Goal: Task Accomplishment & Management: Use online tool/utility

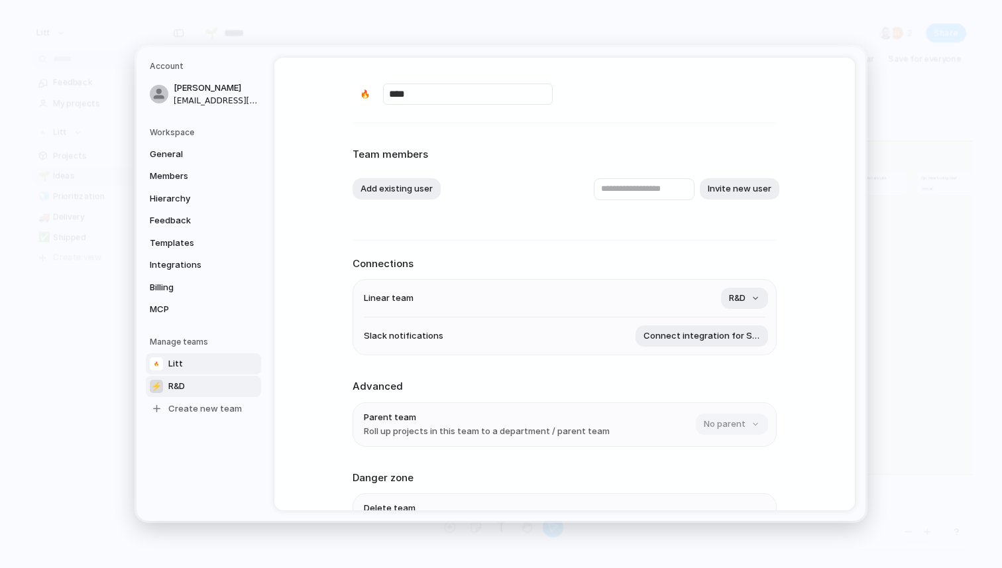
click at [182, 393] on link "⚡ R&D" at bounding box center [203, 386] width 115 height 21
click at [192, 363] on link "Litt" at bounding box center [203, 363] width 115 height 21
click at [193, 383] on link "⚡ R&D" at bounding box center [203, 386] width 115 height 21
click at [200, 358] on link "Litt" at bounding box center [203, 363] width 115 height 21
type input "****"
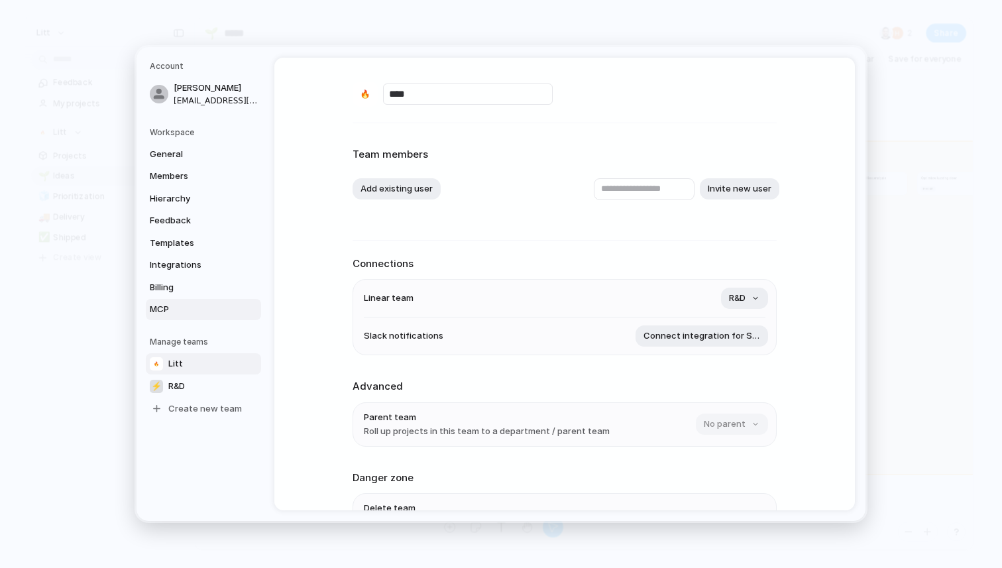
click at [191, 309] on span "MCP" at bounding box center [192, 309] width 85 height 13
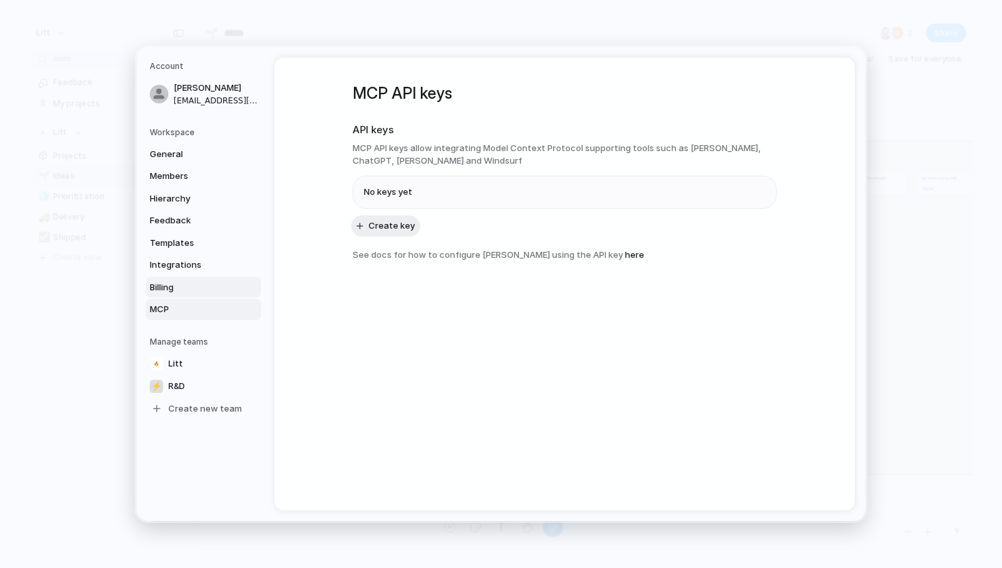
click at [205, 286] on span "Billing" at bounding box center [192, 287] width 85 height 13
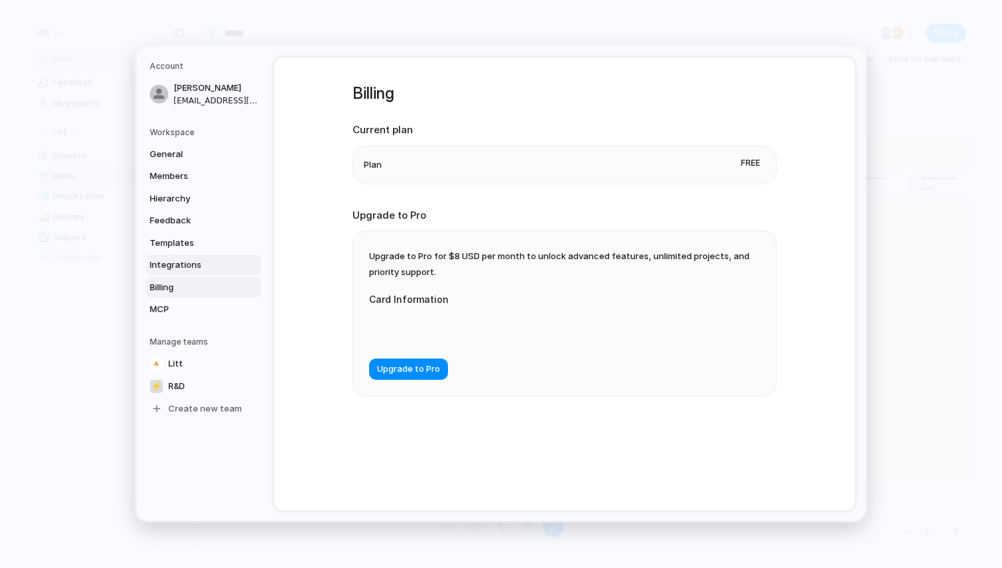
click at [207, 270] on span "Integrations" at bounding box center [192, 265] width 85 height 13
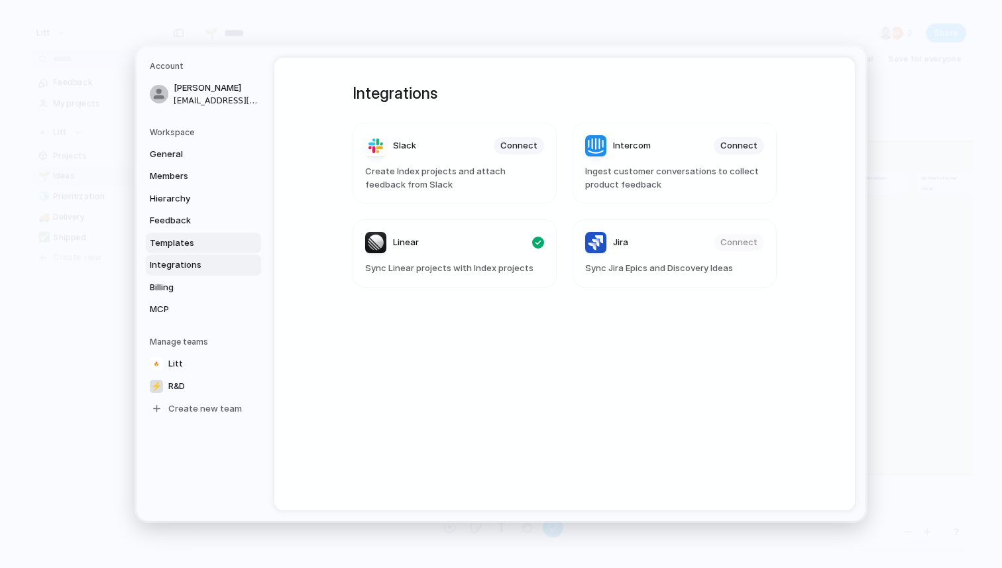
click at [192, 244] on span "Templates" at bounding box center [192, 243] width 85 height 13
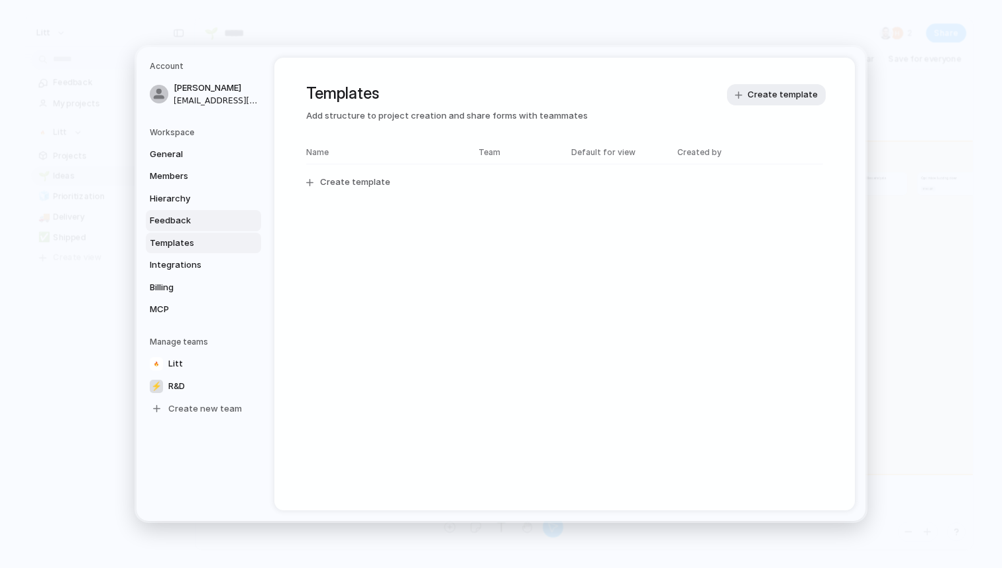
click at [181, 214] on span "Feedback" at bounding box center [192, 220] width 85 height 13
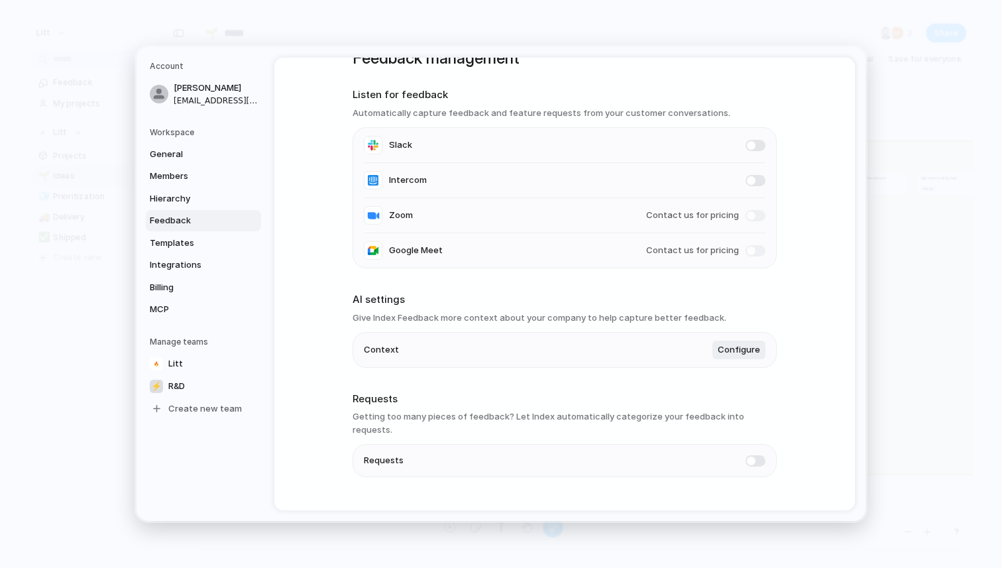
scroll to position [52, 0]
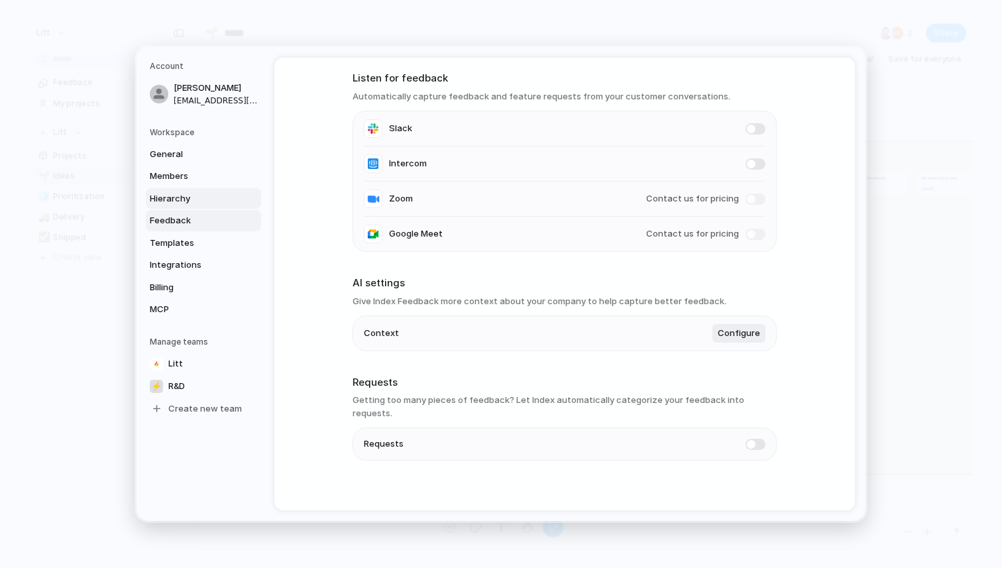
click at [188, 201] on span "Hierarchy" at bounding box center [192, 198] width 85 height 13
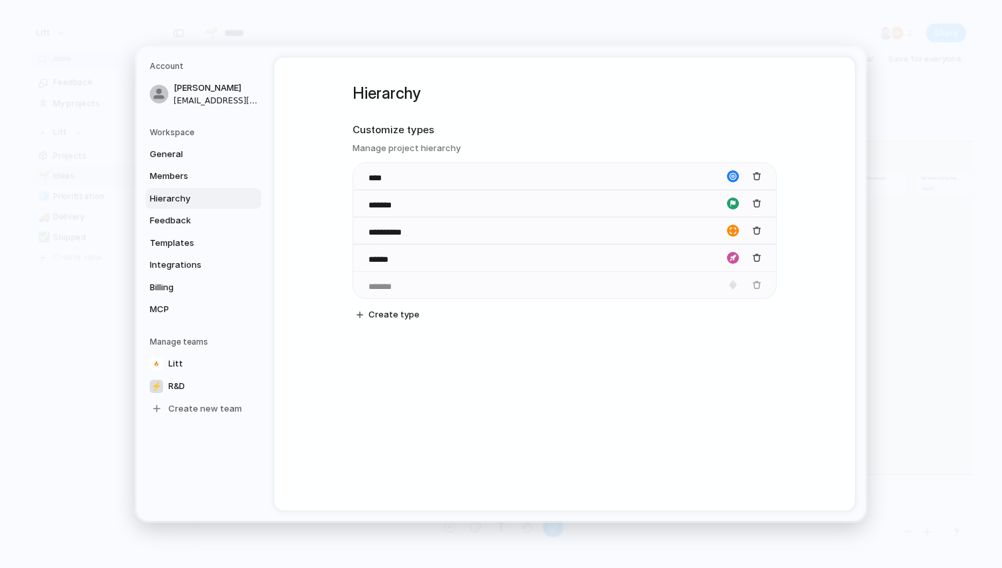
click at [357, 288] on body "Litt Feedback My projects Litt Projects 🌱 Ideas 🧊 Prioritization 🚚 Delivery ✅ S…" at bounding box center [501, 284] width 1002 height 568
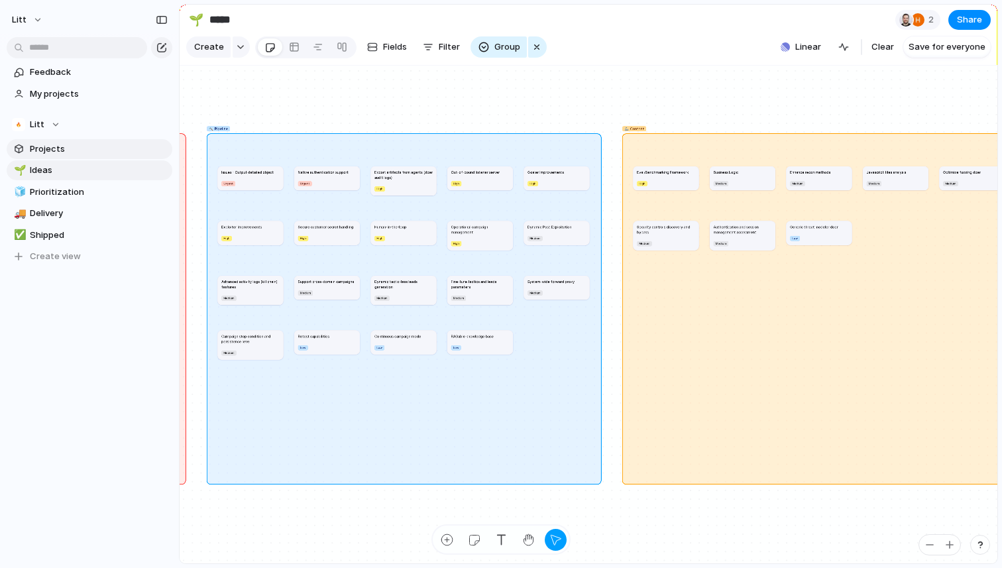
click at [86, 151] on span "Projects" at bounding box center [99, 149] width 138 height 13
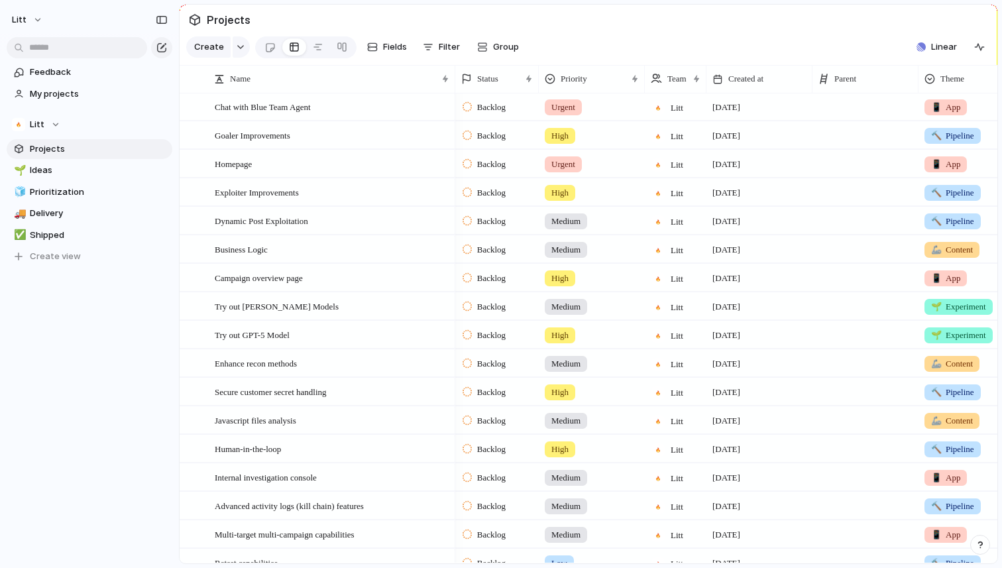
scroll to position [6, 0]
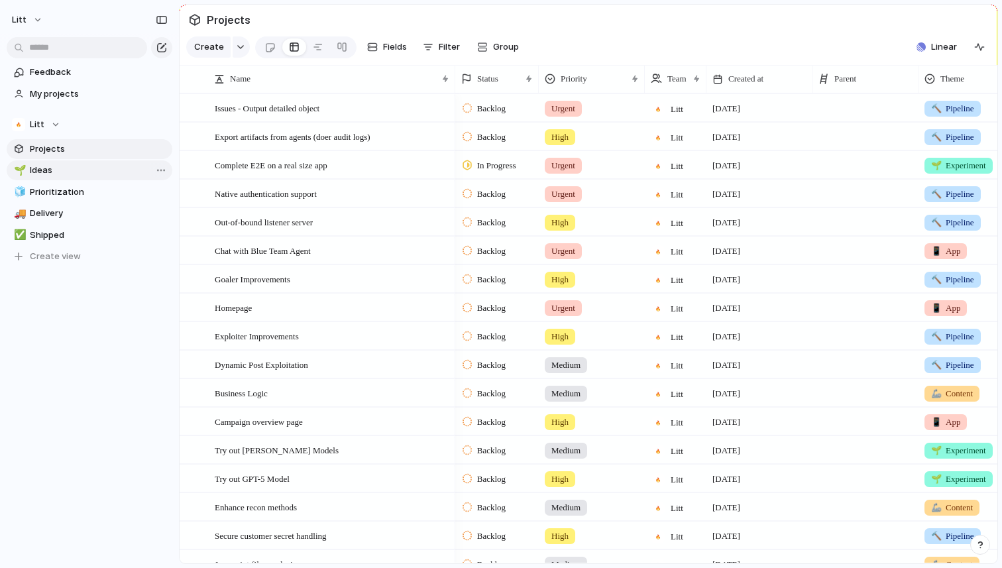
click at [71, 170] on span "Ideas" at bounding box center [99, 170] width 138 height 13
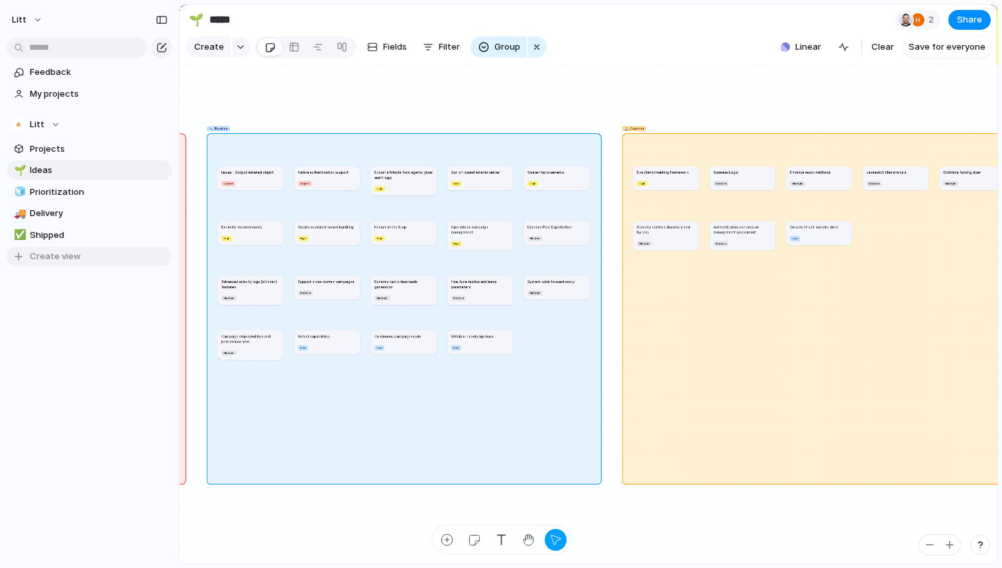
click at [77, 260] on span "Create view" at bounding box center [55, 256] width 51 height 13
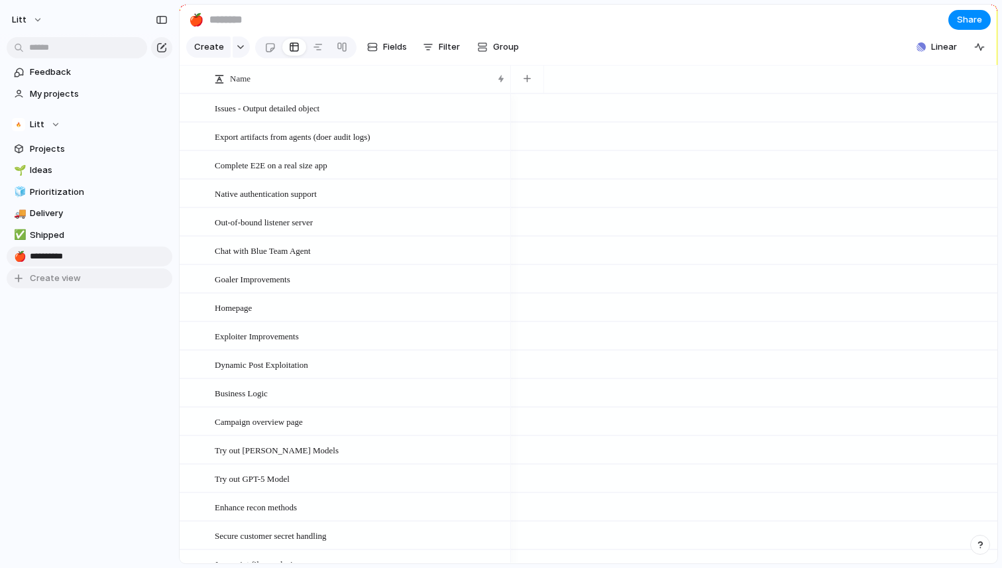
type input "**********"
click at [53, 317] on div "Feedback My projects Litt Projects 🌱 Ideas 🧊 Prioritization 🚚 Delivery ✅ Shippe…" at bounding box center [89, 198] width 179 height 396
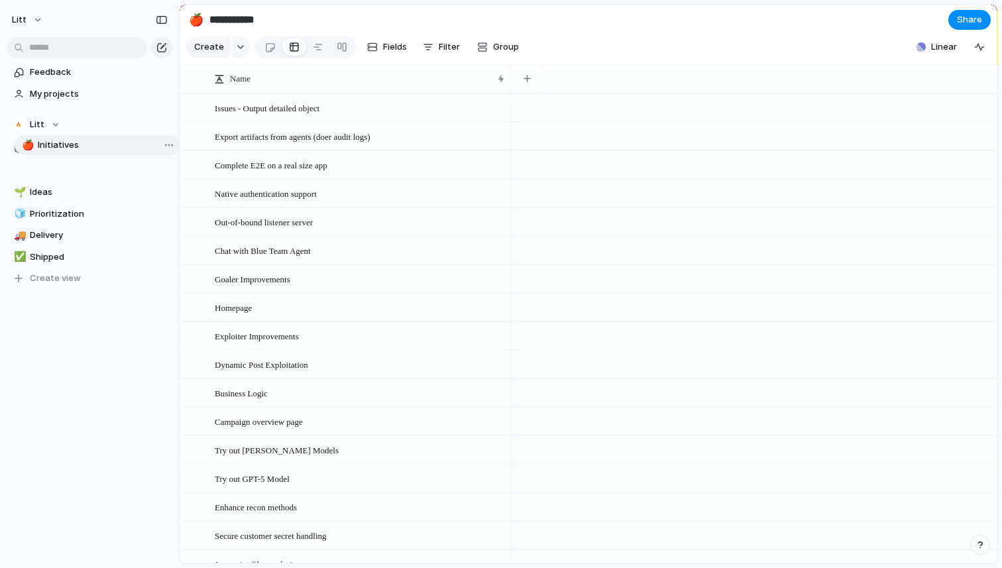
drag, startPoint x: 60, startPoint y: 248, endPoint x: 68, endPoint y: 136, distance: 112.3
click at [68, 160] on div "🌱 Ideas 🧊 Prioritization 🚚 Delivery ✅ Shipped 🍎 Initiatives 🍎 Initiatives To pi…" at bounding box center [90, 224] width 166 height 128
click at [457, 38] on button "Filter" at bounding box center [442, 46] width 48 height 21
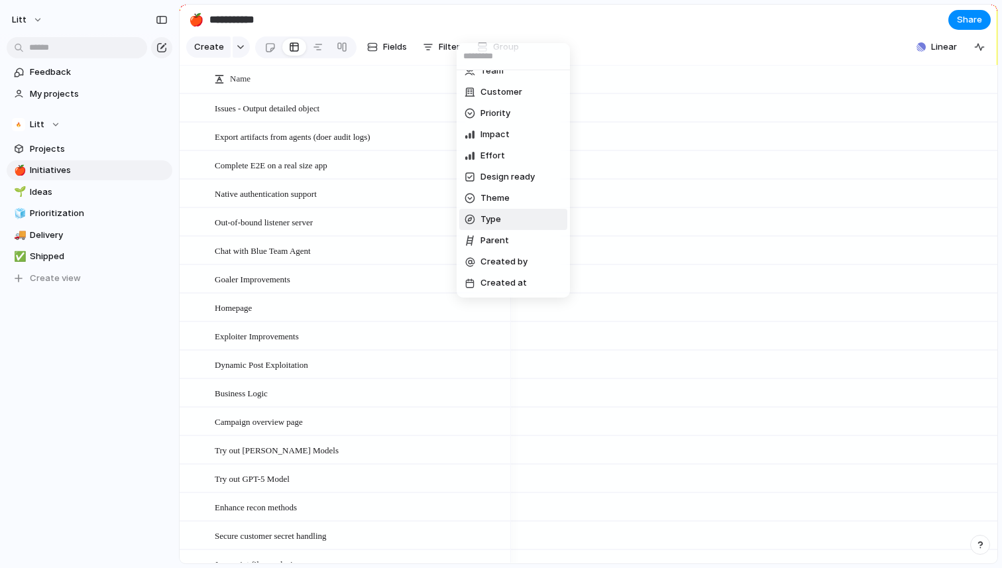
click at [500, 219] on span "Type" at bounding box center [491, 219] width 21 height 13
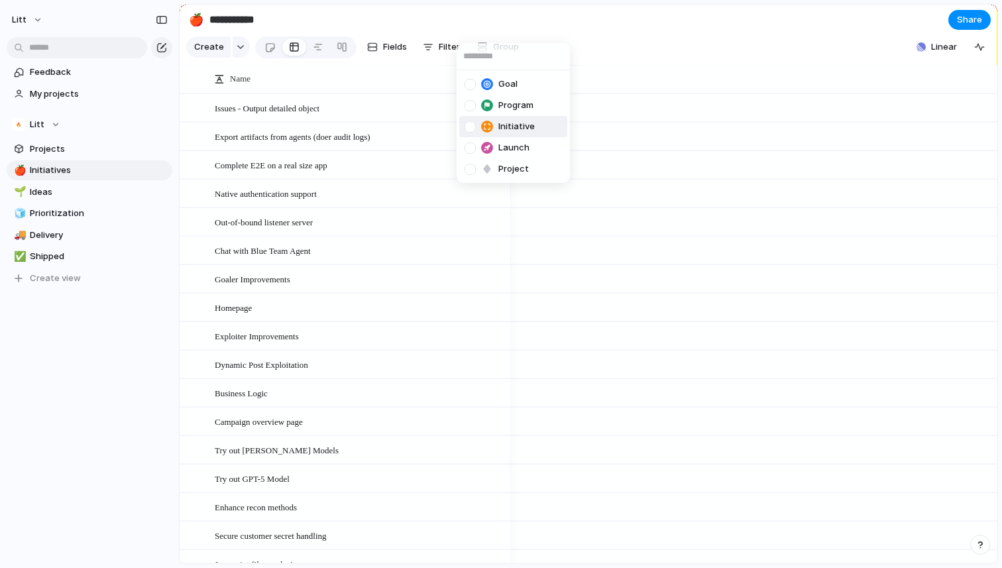
click at [526, 126] on span "Initiative" at bounding box center [516, 126] width 36 height 13
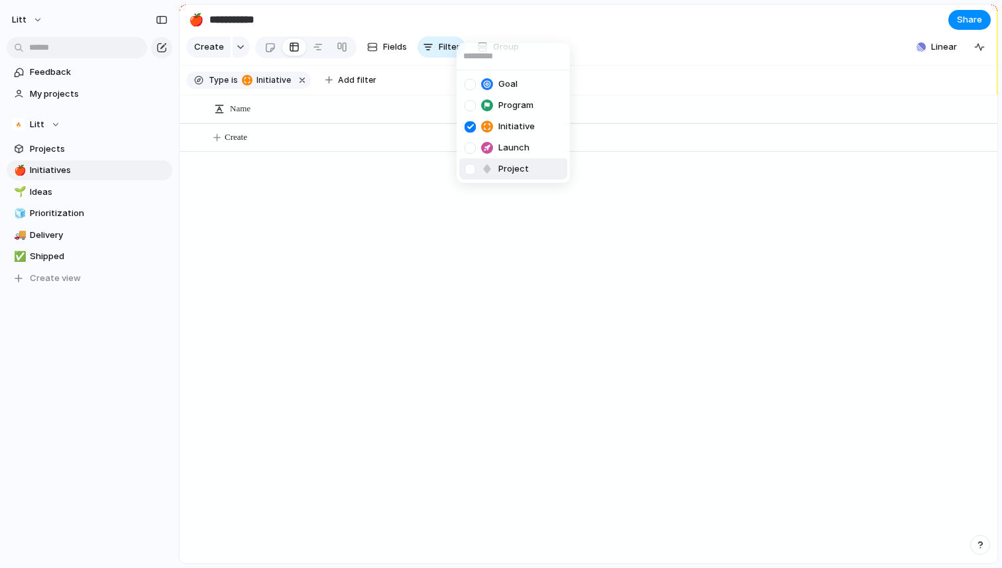
click at [493, 174] on div at bounding box center [487, 169] width 12 height 12
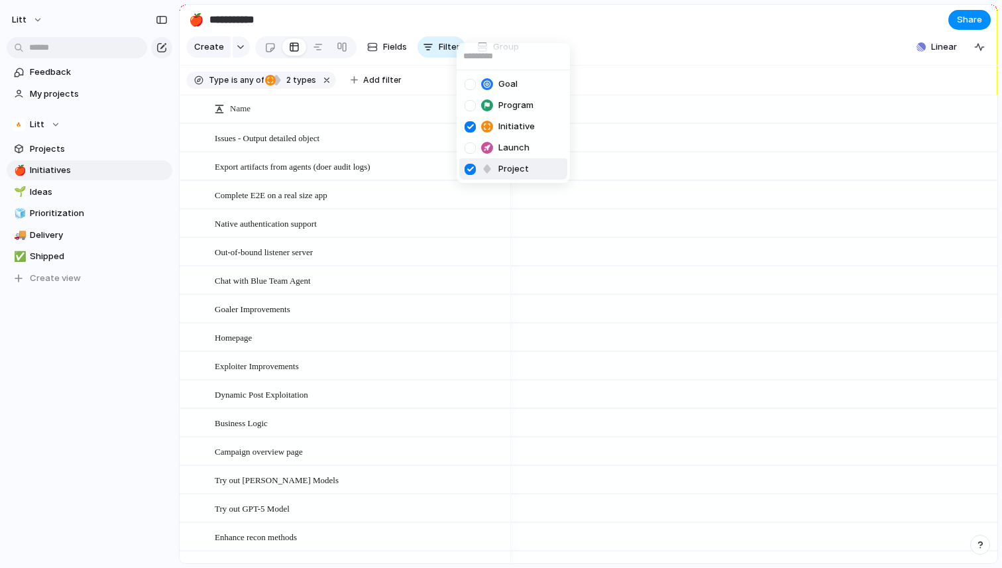
click at [493, 174] on div at bounding box center [487, 169] width 12 height 12
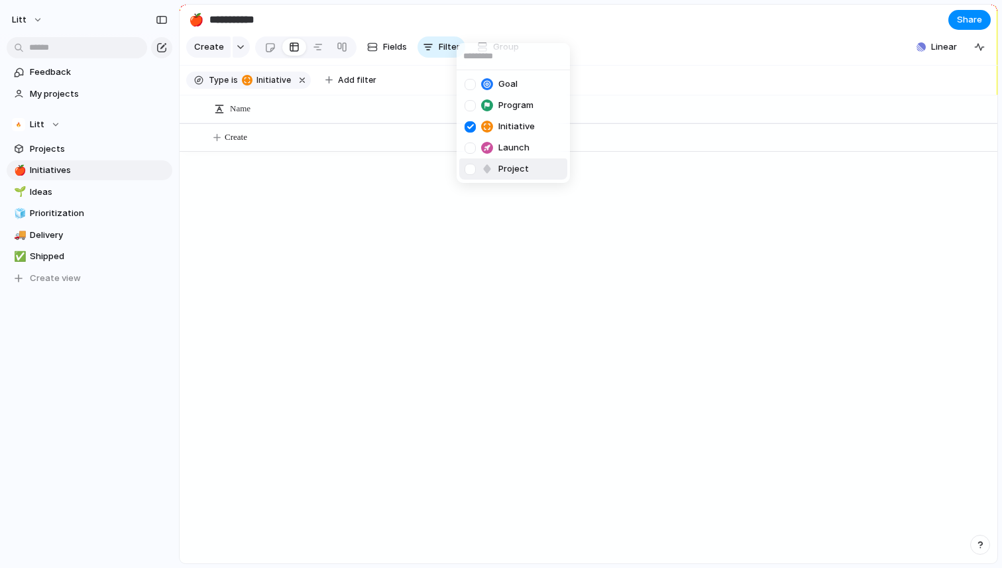
click at [406, 290] on div "Goal Program Initiative Launch Project" at bounding box center [501, 284] width 1002 height 568
click at [196, 15] on div "🍎" at bounding box center [196, 20] width 15 height 18
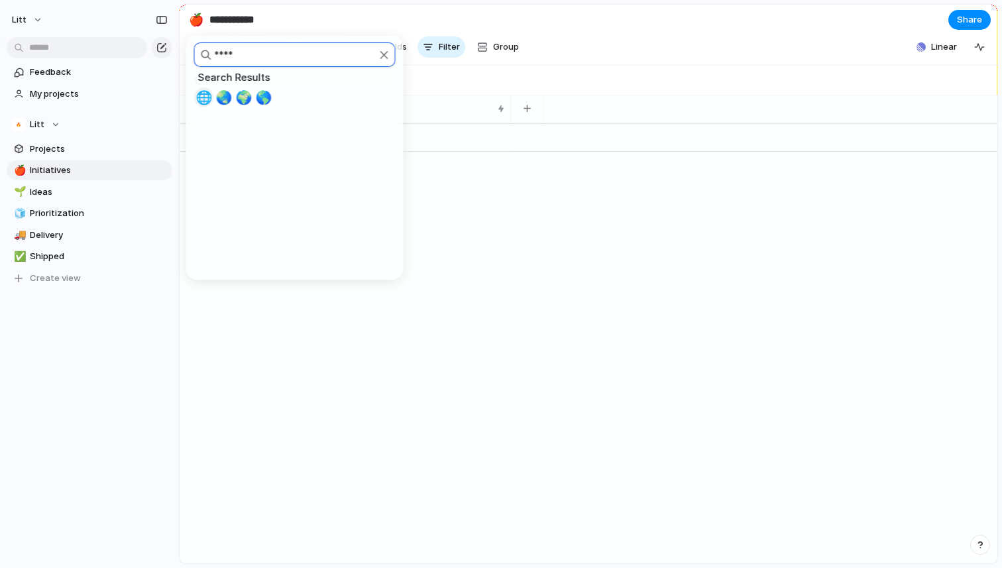
type input "****"
click at [231, 89] on div "🌏" at bounding box center [224, 97] width 20 height 20
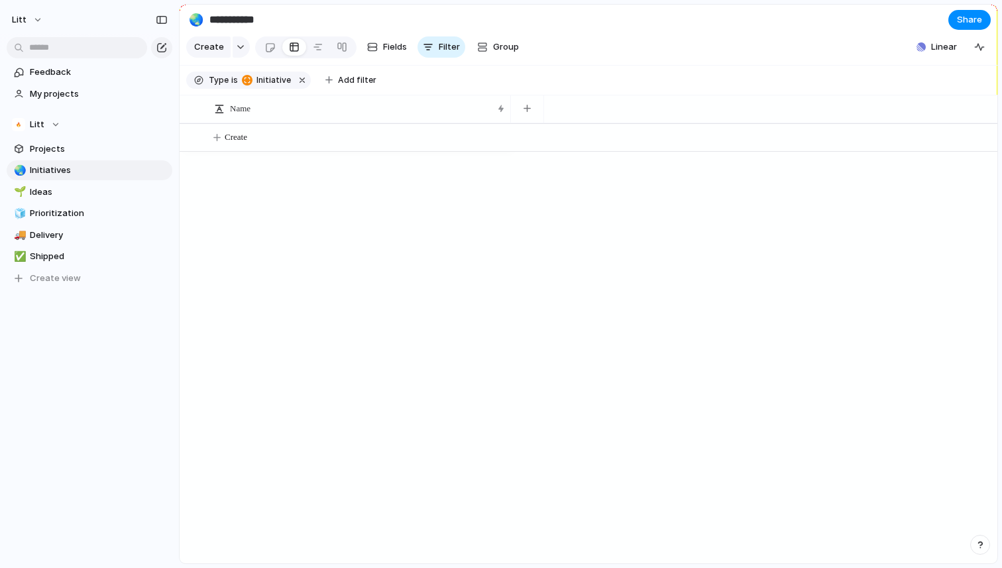
click at [266, 208] on div "Create" at bounding box center [589, 343] width 818 height 440
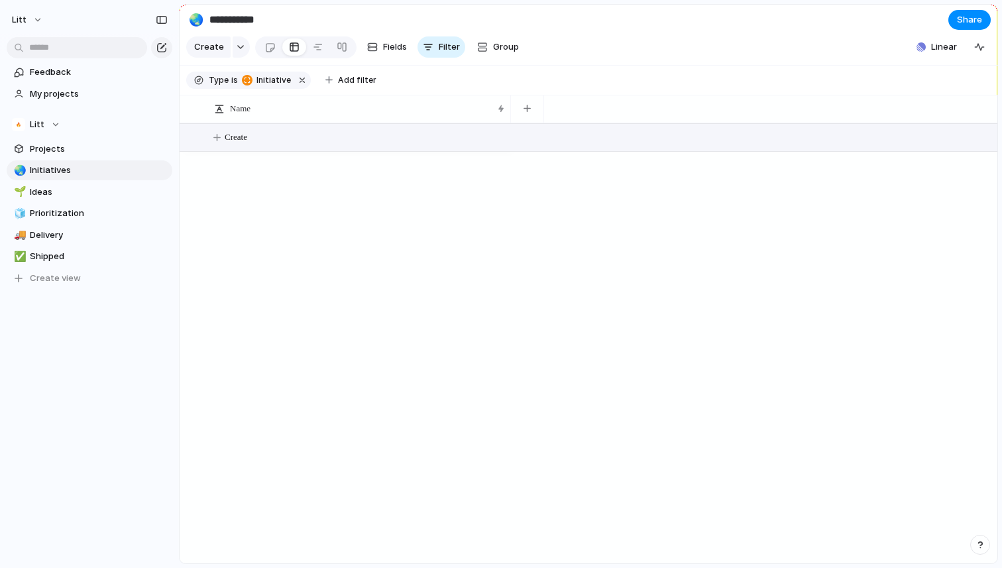
click at [259, 134] on button "Create" at bounding box center [605, 137] width 825 height 27
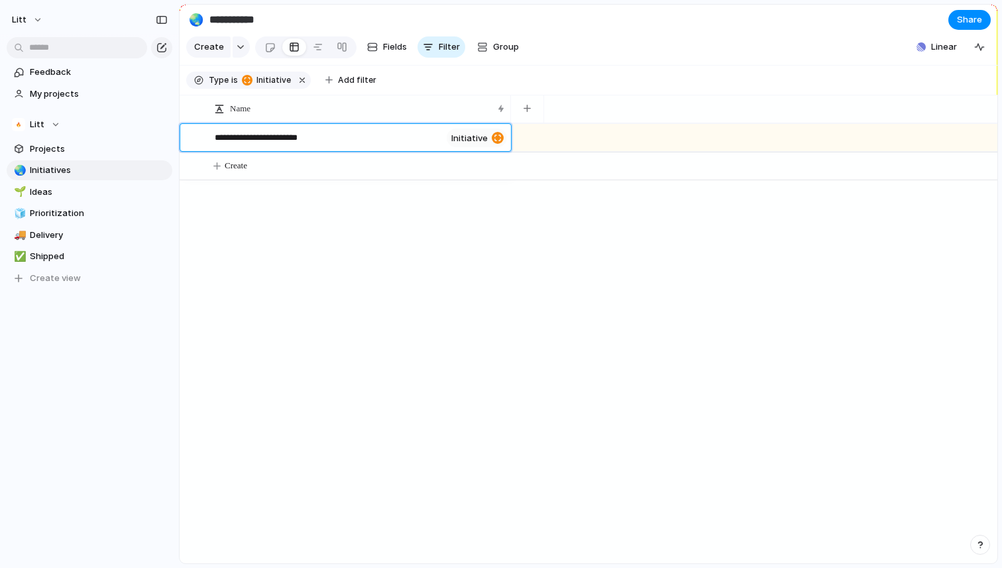
type textarea "**********"
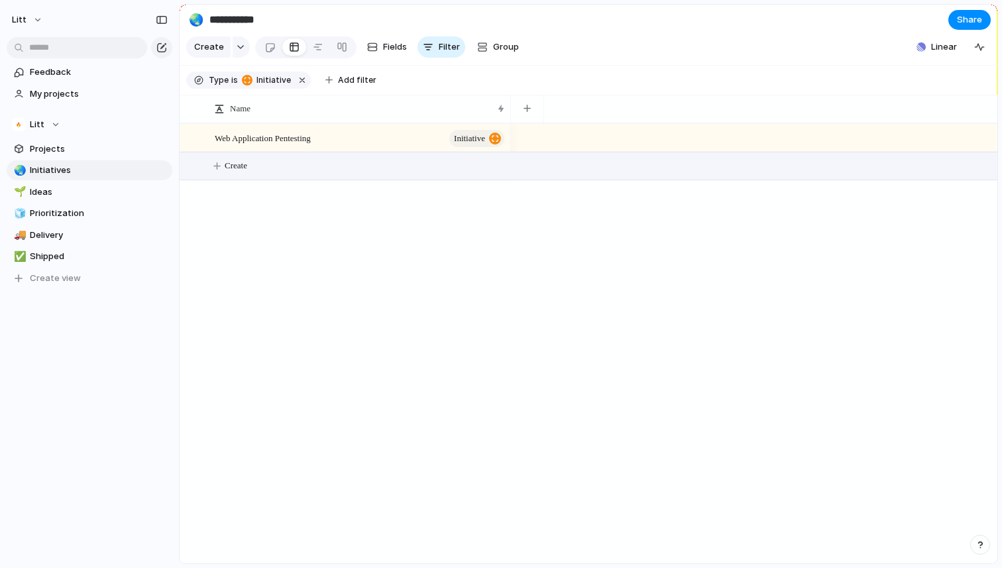
click at [257, 163] on button "Create" at bounding box center [605, 165] width 825 height 27
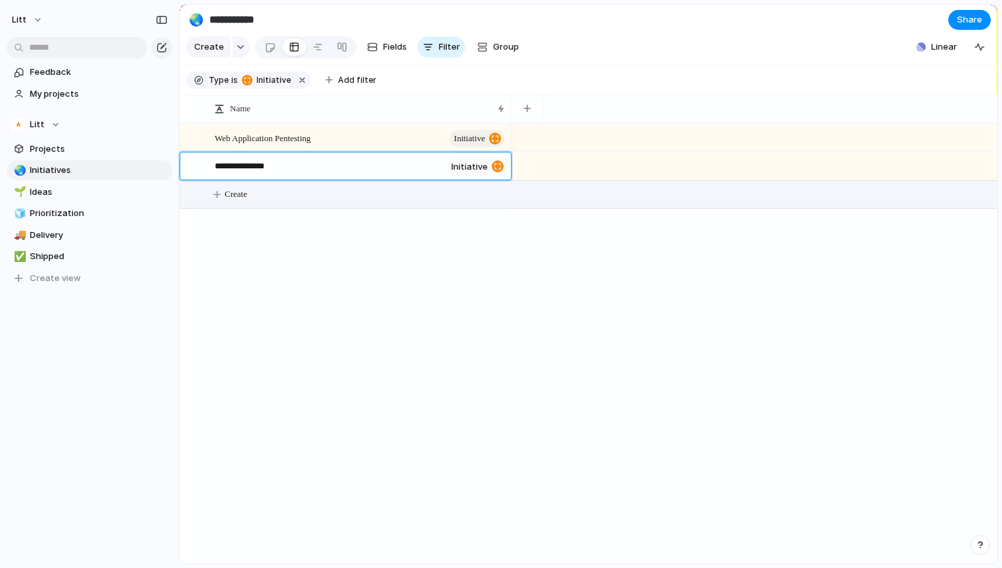
type textarea "**********"
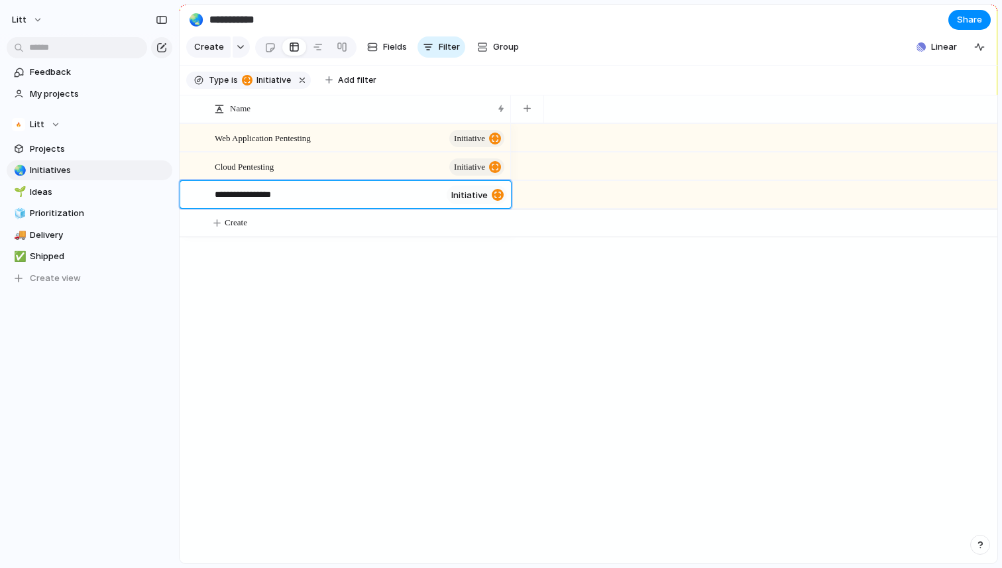
type textarea "**********"
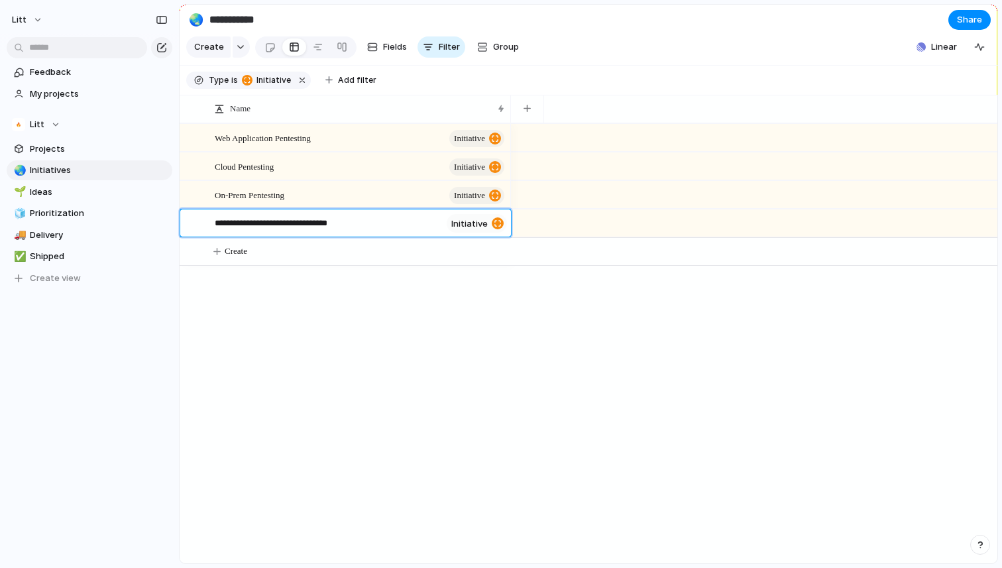
type textarea "**********"
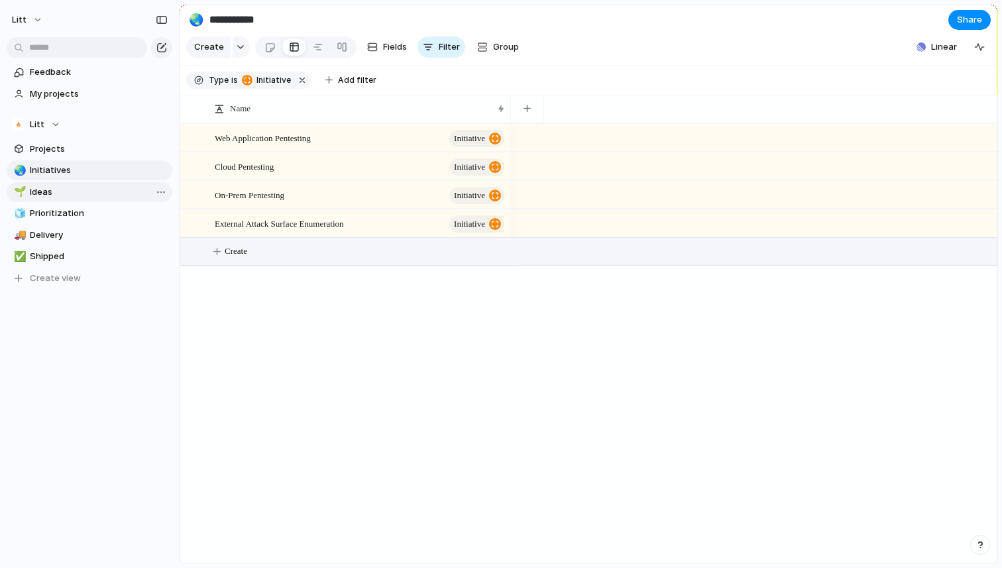
click at [115, 190] on span "Ideas" at bounding box center [99, 192] width 138 height 13
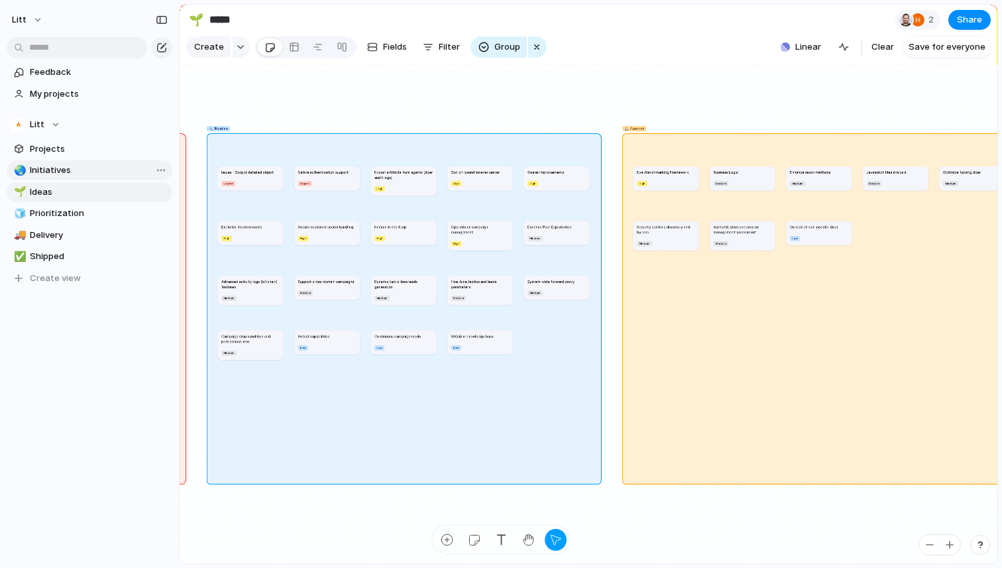
click at [59, 174] on span "Initiatives" at bounding box center [99, 170] width 138 height 13
type input "**********"
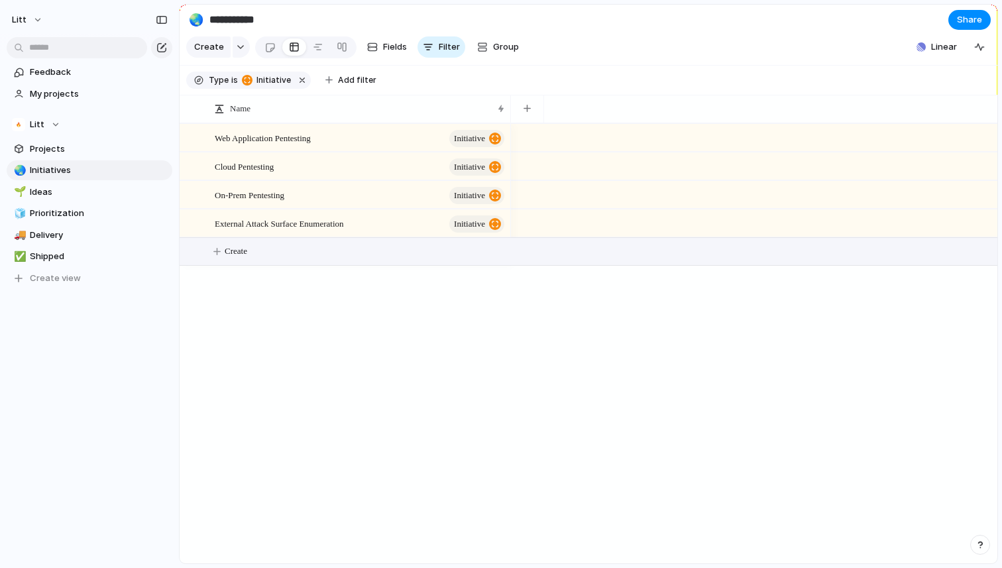
click at [256, 247] on button "Create" at bounding box center [605, 251] width 825 height 27
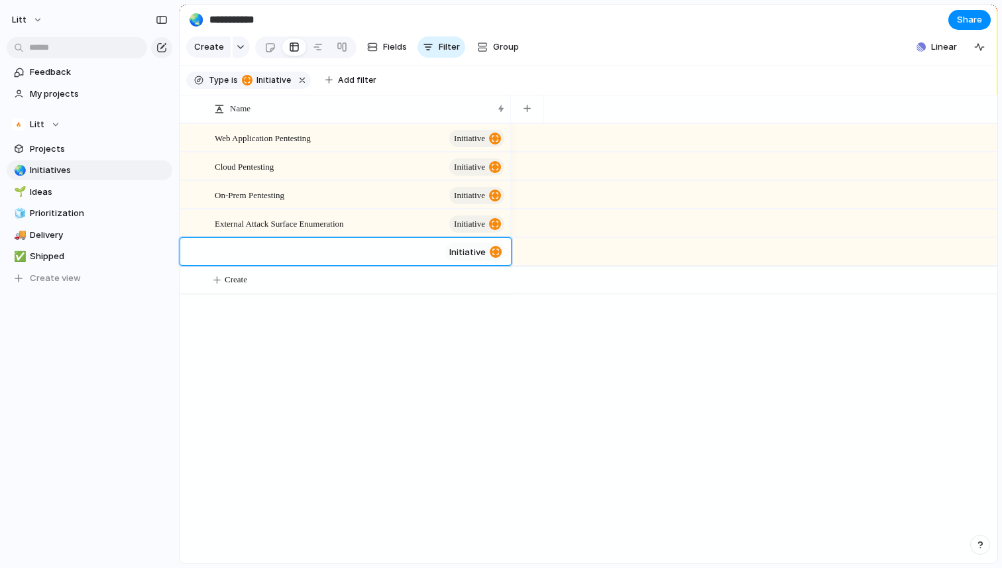
type textarea "*"
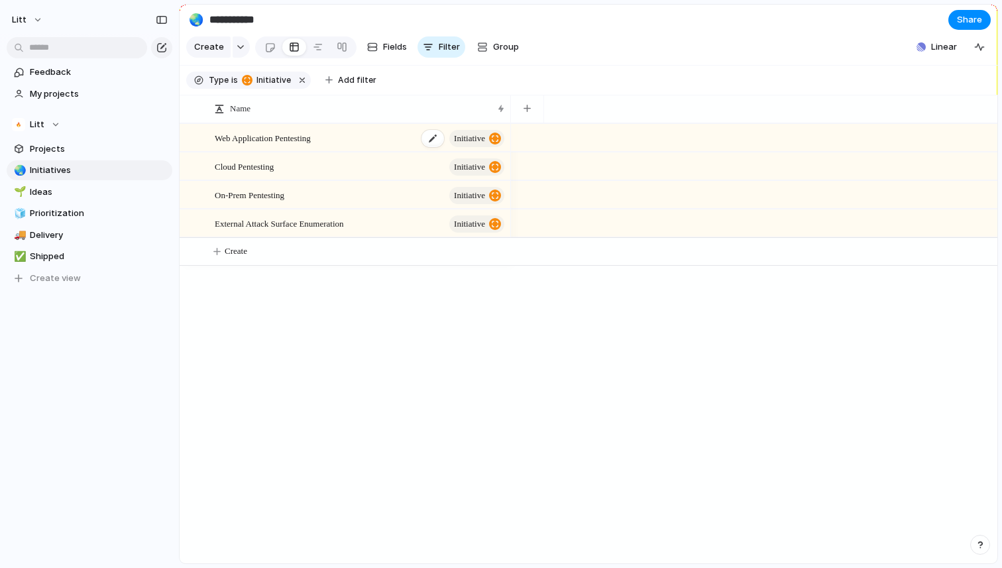
click at [310, 139] on span "Web Application Pentesting" at bounding box center [263, 137] width 96 height 15
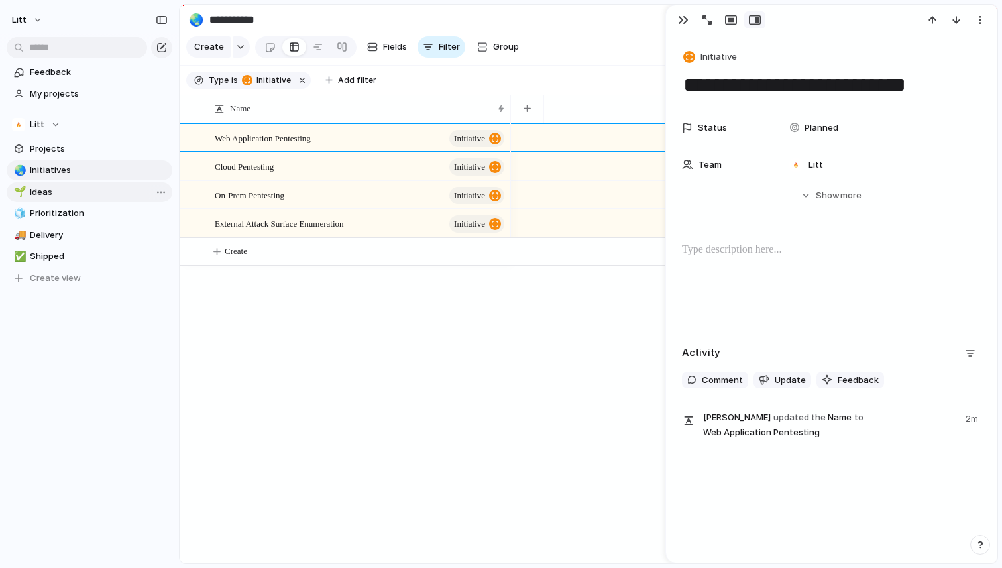
click at [66, 190] on span "Ideas" at bounding box center [99, 192] width 138 height 13
type input "*****"
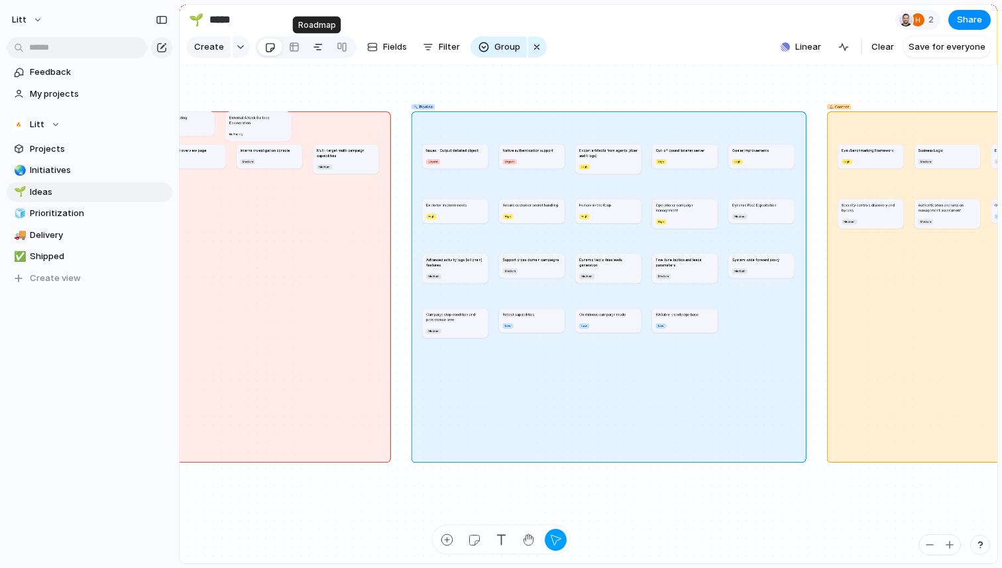
click at [316, 51] on div at bounding box center [318, 46] width 11 height 21
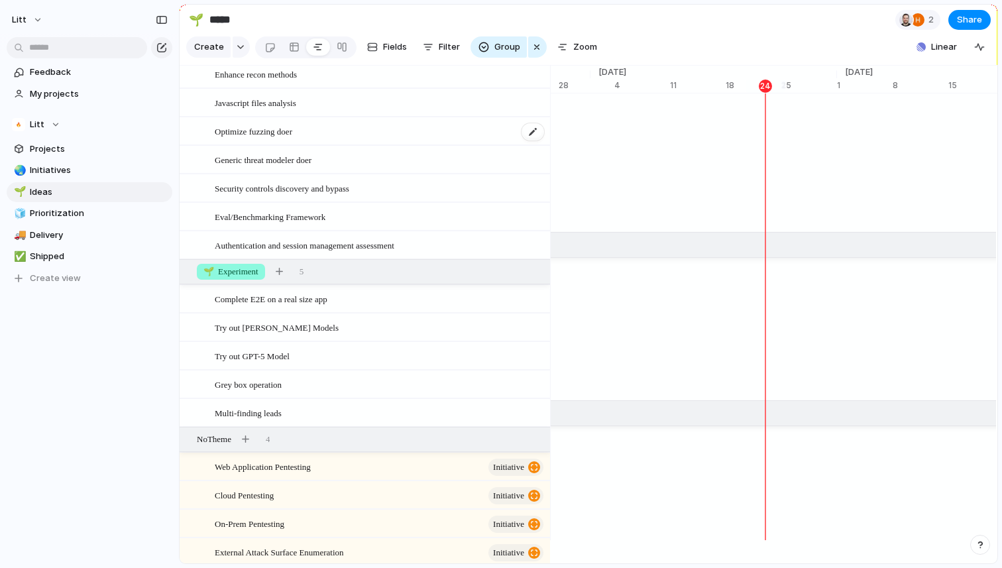
scroll to position [874, 0]
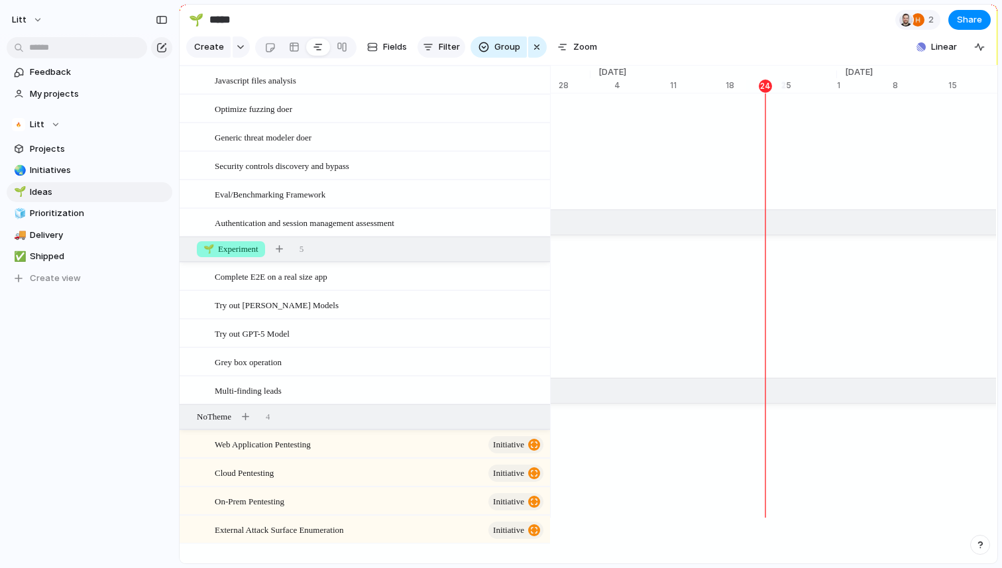
click at [445, 40] on button "Filter" at bounding box center [442, 46] width 48 height 21
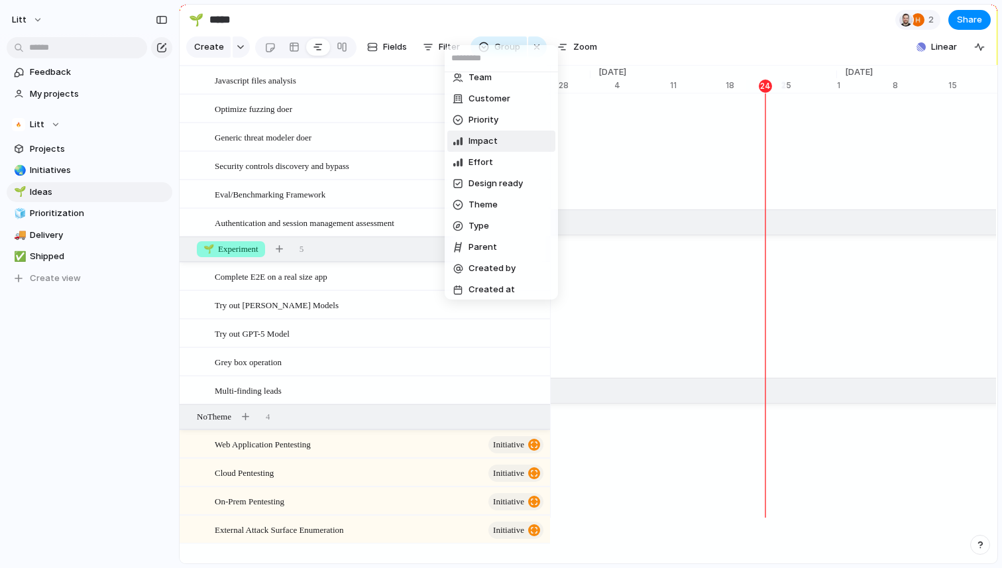
scroll to position [117, 0]
click at [493, 221] on li "Type" at bounding box center [501, 223] width 108 height 21
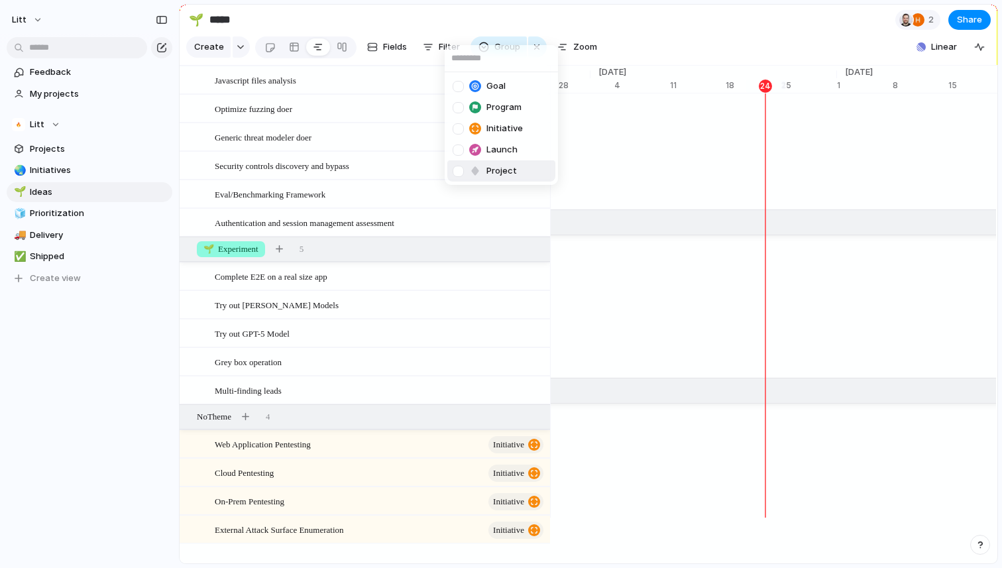
click at [481, 172] on div at bounding box center [475, 171] width 12 height 12
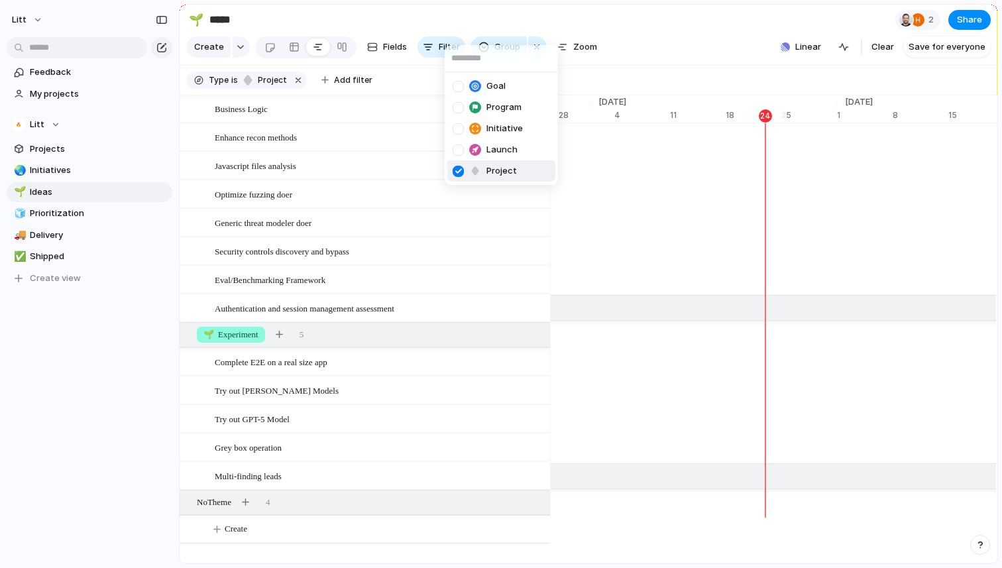
scroll to position [818, 0]
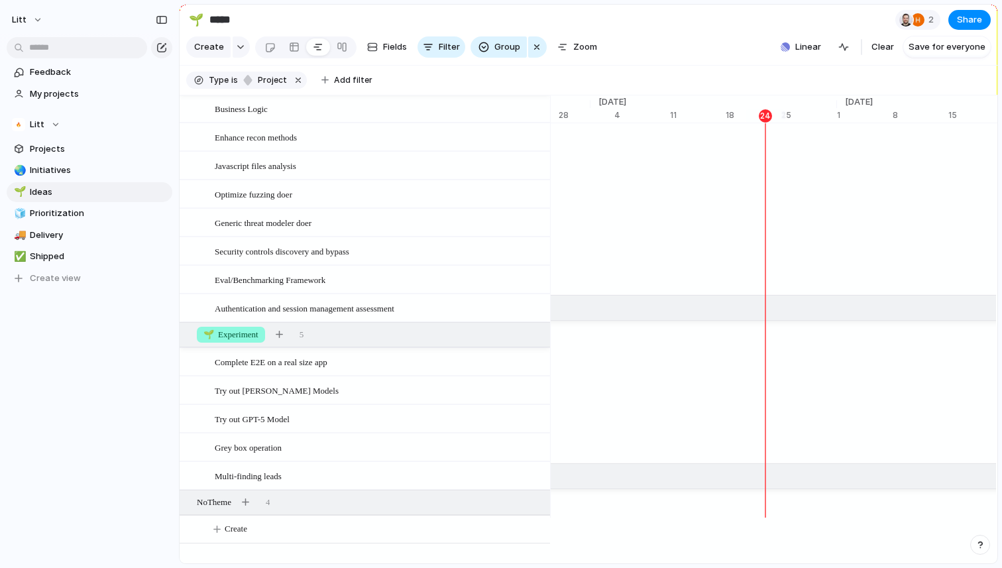
click at [91, 373] on div "Goal Program Initiative Launch Project" at bounding box center [501, 284] width 1002 height 568
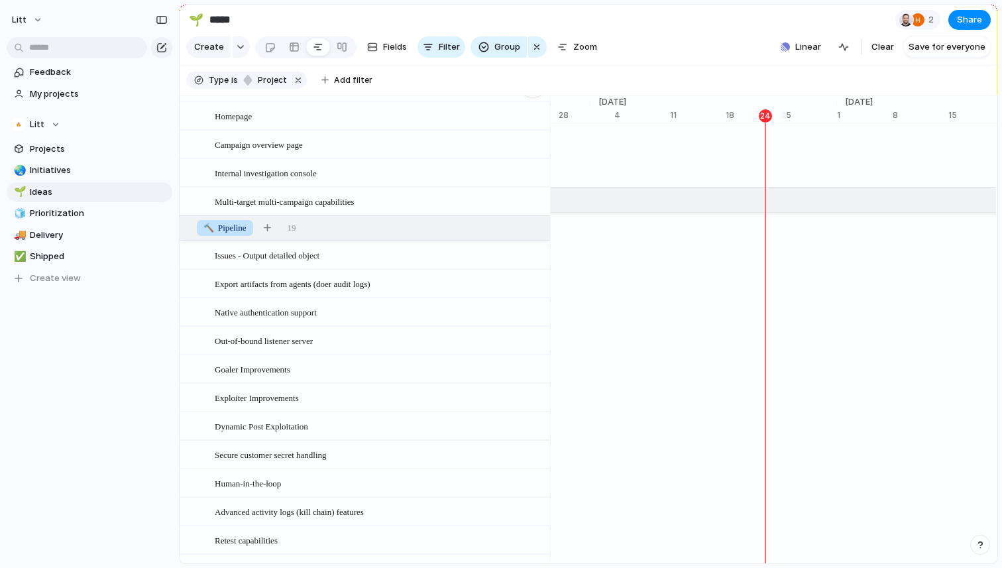
scroll to position [0, 0]
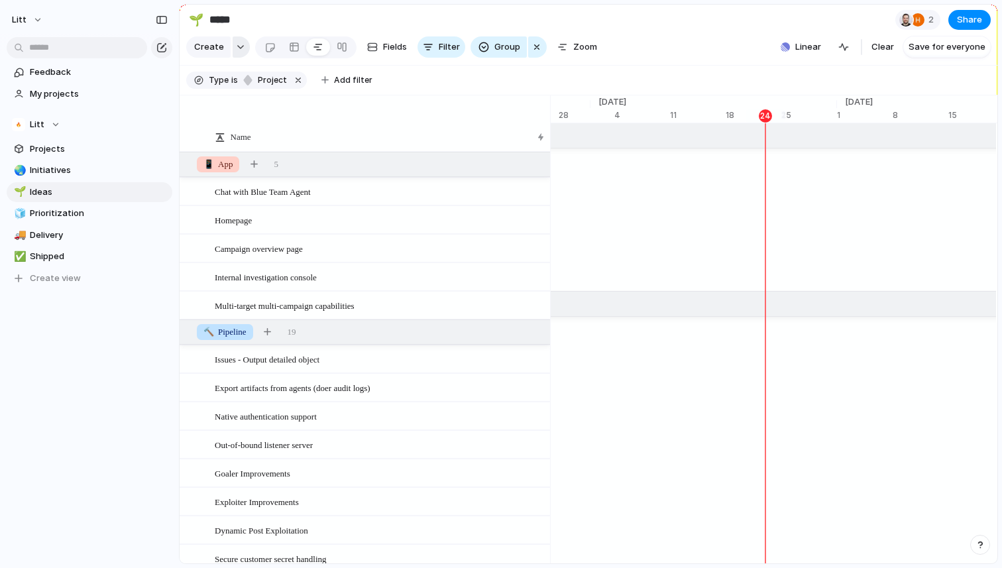
click at [238, 51] on button "button" at bounding box center [241, 46] width 17 height 21
click at [471, 19] on div "Goal Program Initiative Launch Project Customize" at bounding box center [501, 284] width 1002 height 568
click at [575, 45] on span "Zoom" at bounding box center [585, 46] width 24 height 13
click at [972, 20] on span "Share" at bounding box center [969, 19] width 25 height 13
click at [666, 24] on div "Share ' Ideas ' Anyone at Litt Full access Public users with the link No access…" at bounding box center [501, 284] width 1002 height 568
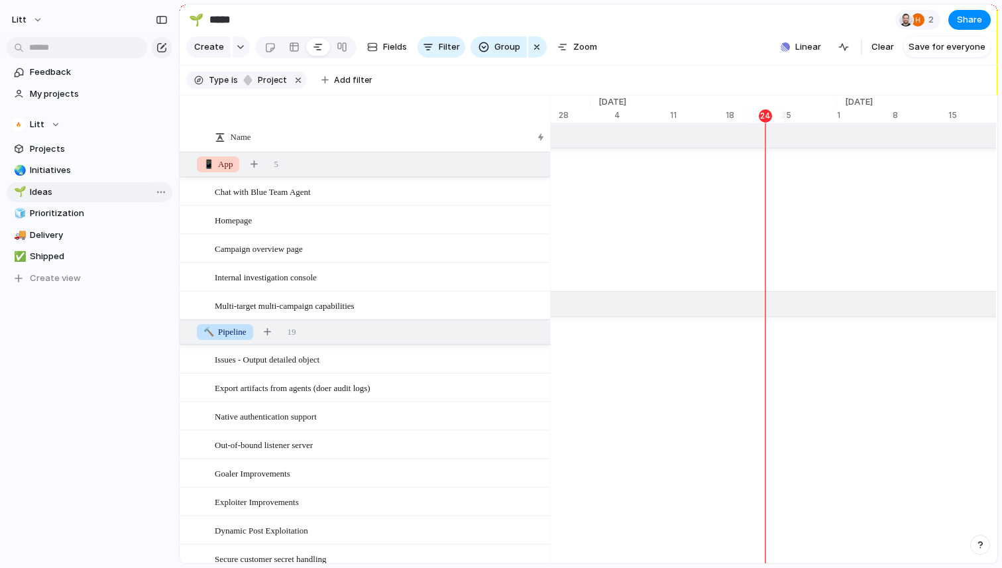
click at [118, 404] on div "Open in new tab Copy link Duplicate view Rename view Delete view" at bounding box center [501, 284] width 1002 height 568
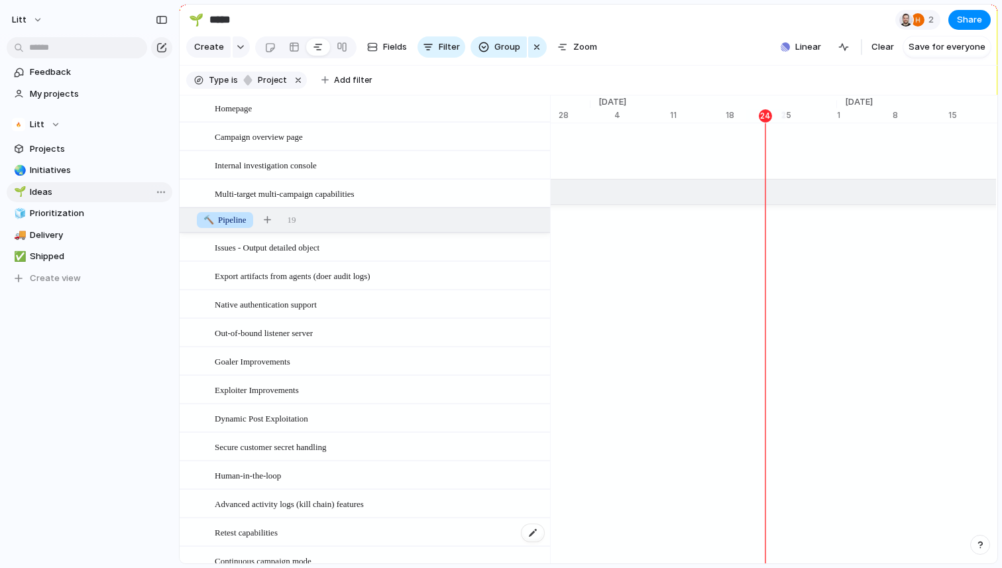
scroll to position [111, 0]
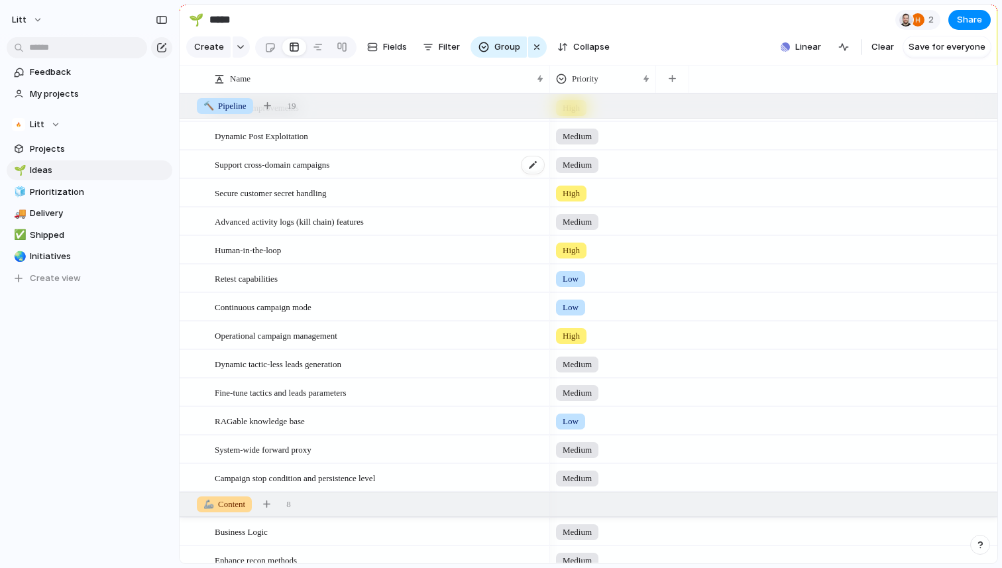
scroll to position [341, 0]
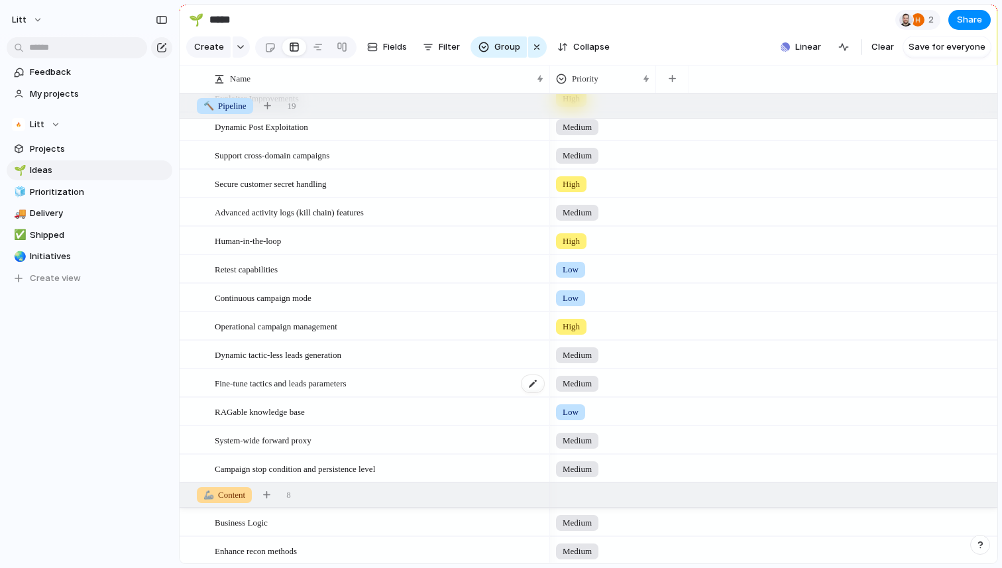
click at [400, 388] on div "Fine-tune tactics and leads parameters" at bounding box center [380, 383] width 331 height 27
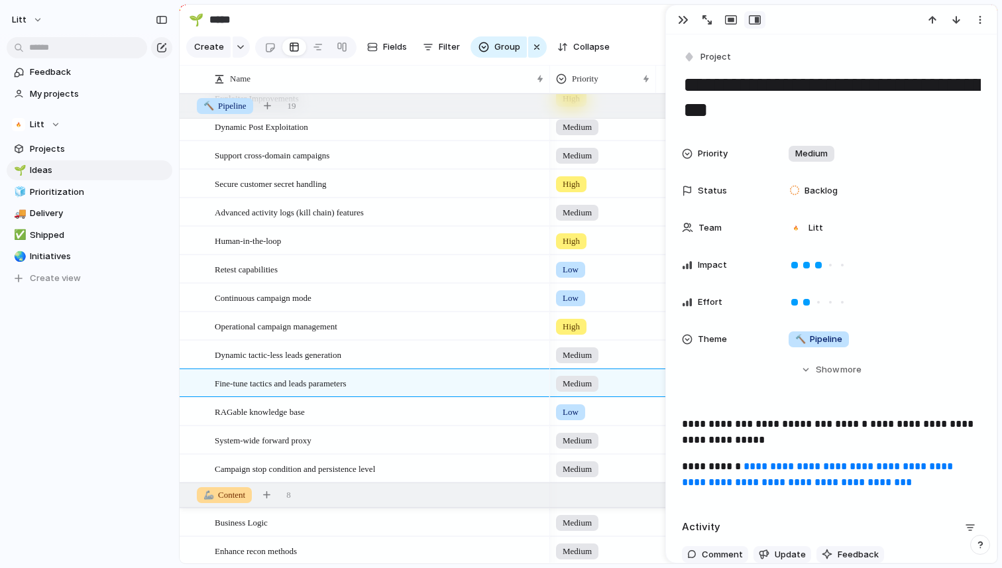
click at [807, 471] on link "**********" at bounding box center [819, 474] width 274 height 26
click at [678, 17] on div "button" at bounding box center [683, 20] width 11 height 11
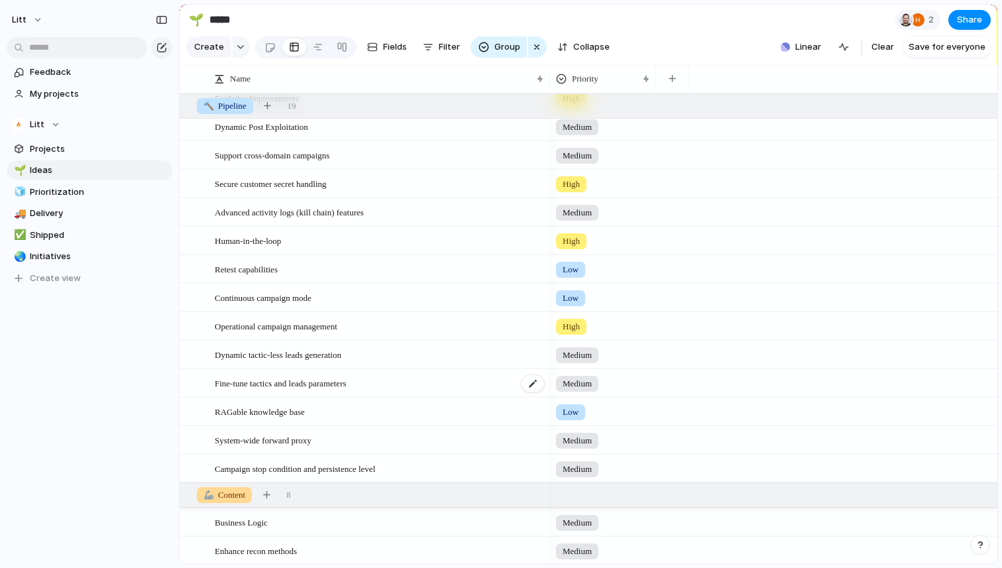
click at [452, 386] on div "Fine-tune tactics and leads parameters" at bounding box center [380, 383] width 331 height 27
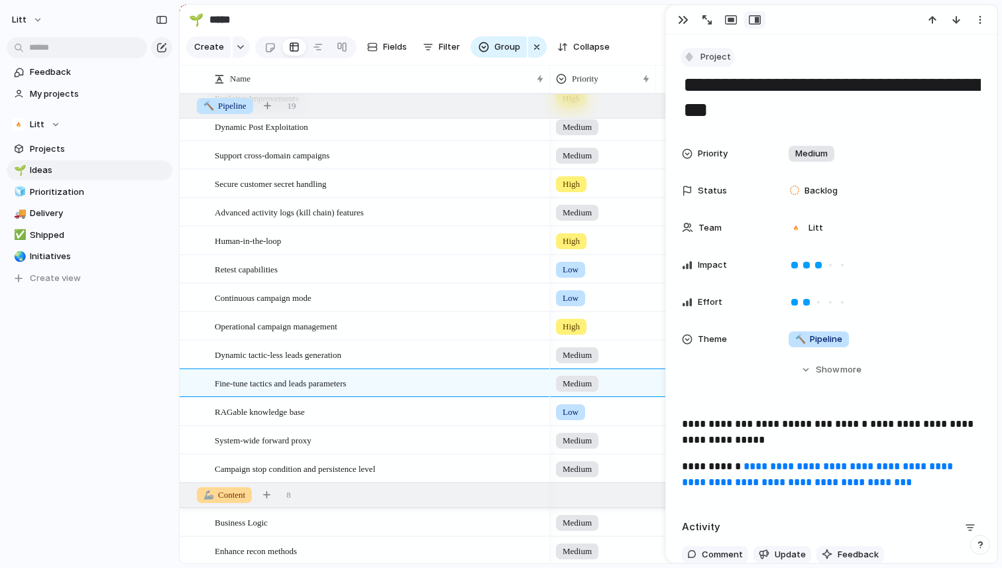
click at [707, 56] on span "Project" at bounding box center [716, 56] width 30 height 13
click at [915, 198] on div "Goal Program Initiative Launch Project Customize" at bounding box center [501, 284] width 1002 height 568
click at [711, 60] on span "Project" at bounding box center [716, 56] width 30 height 13
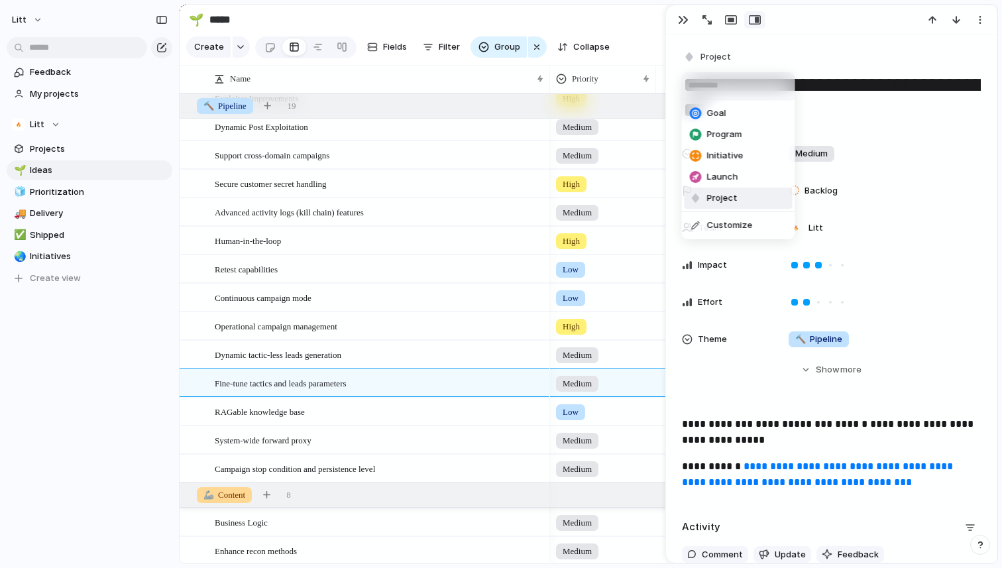
click at [864, 40] on div "Goal Program Initiative Launch Project Customize" at bounding box center [501, 284] width 1002 height 568
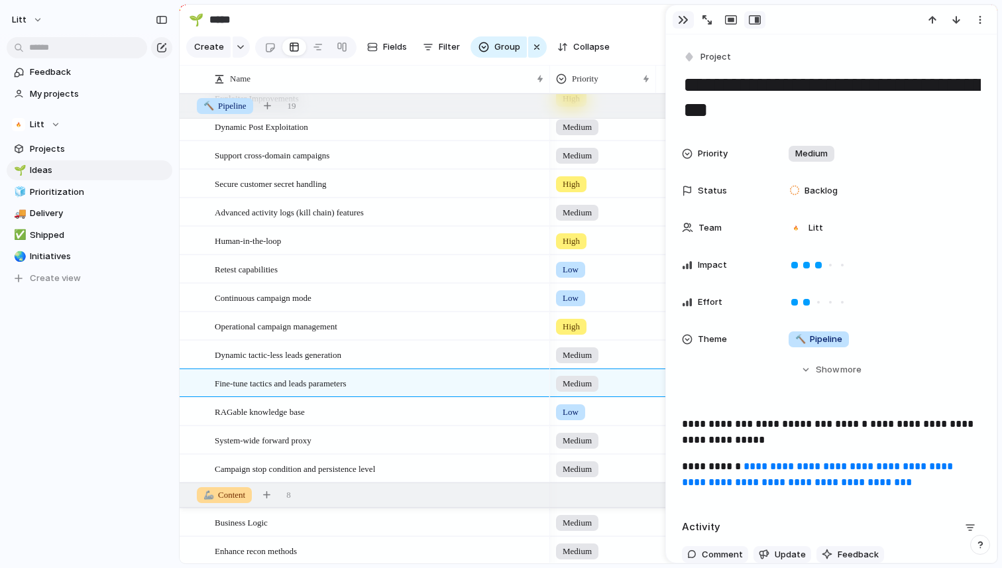
click at [683, 19] on div "button" at bounding box center [683, 20] width 11 height 11
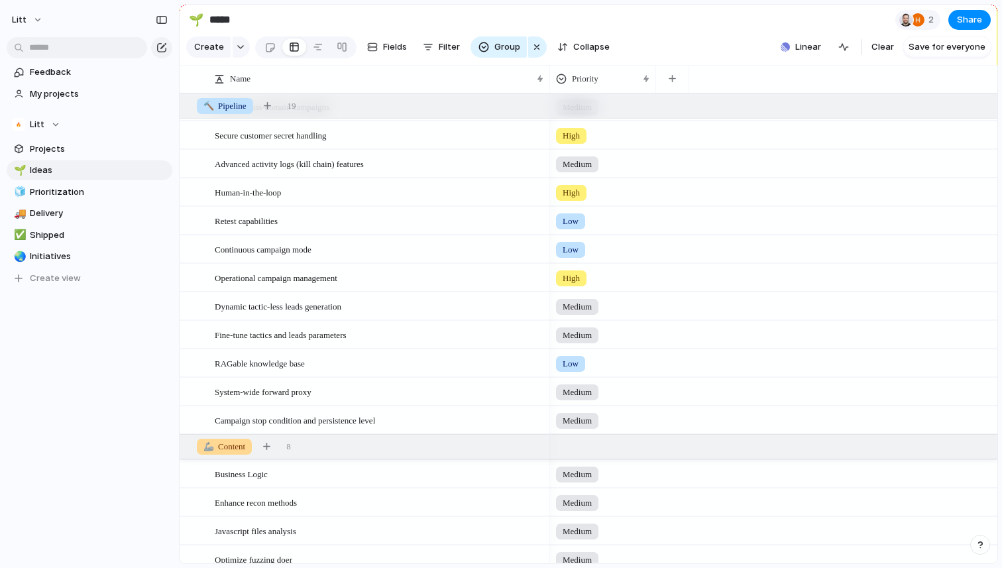
scroll to position [397, 0]
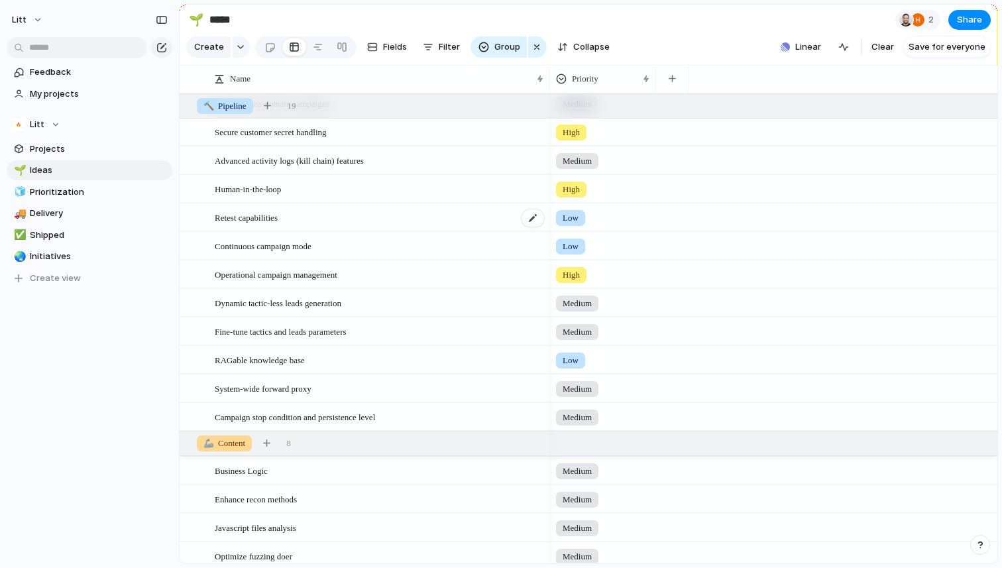
click at [376, 229] on div "Retest capabilities" at bounding box center [380, 217] width 331 height 27
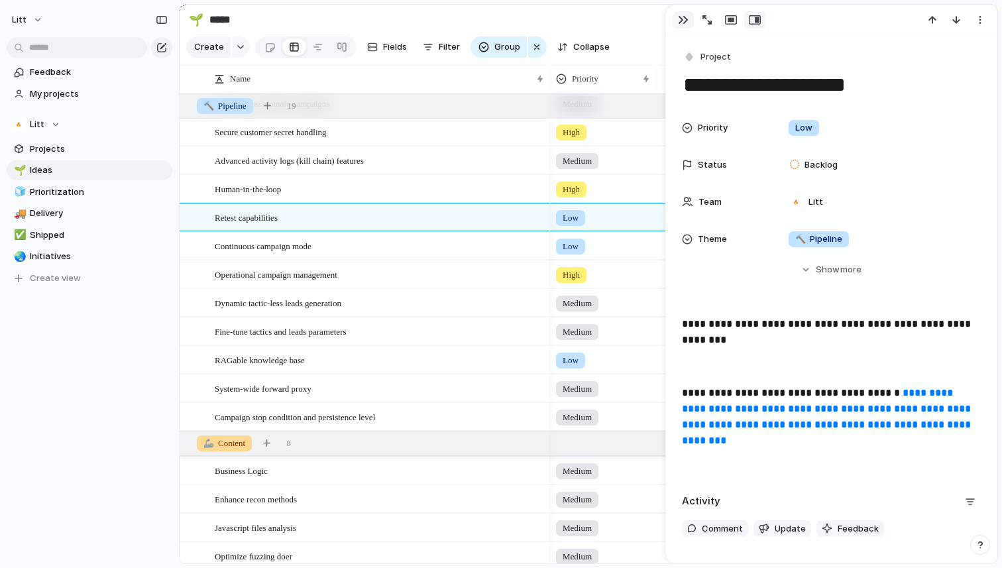
click at [683, 27] on button "button" at bounding box center [683, 19] width 21 height 17
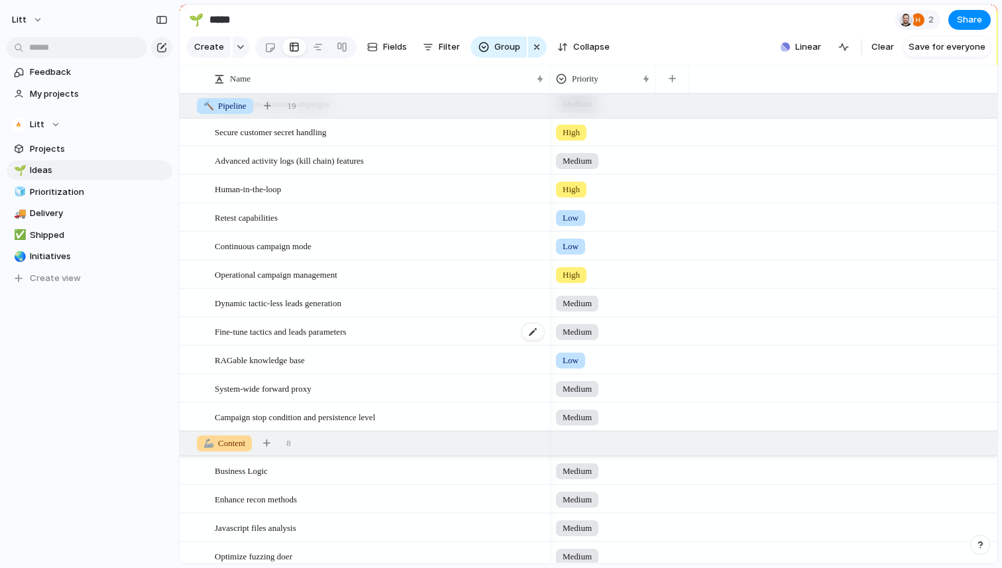
click at [493, 329] on div "Fine-tune tactics and leads parameters" at bounding box center [380, 331] width 331 height 27
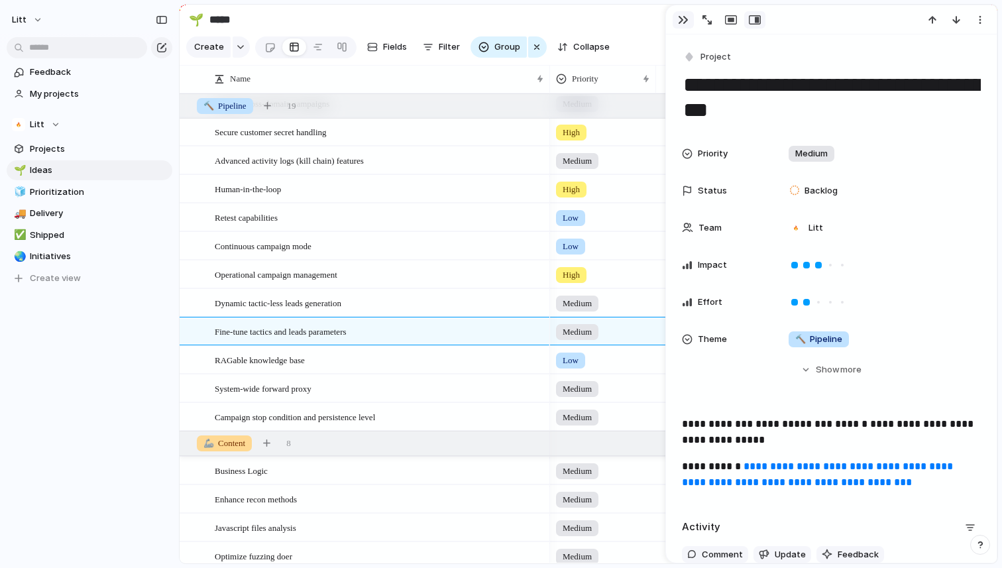
click at [675, 19] on button "button" at bounding box center [683, 19] width 21 height 17
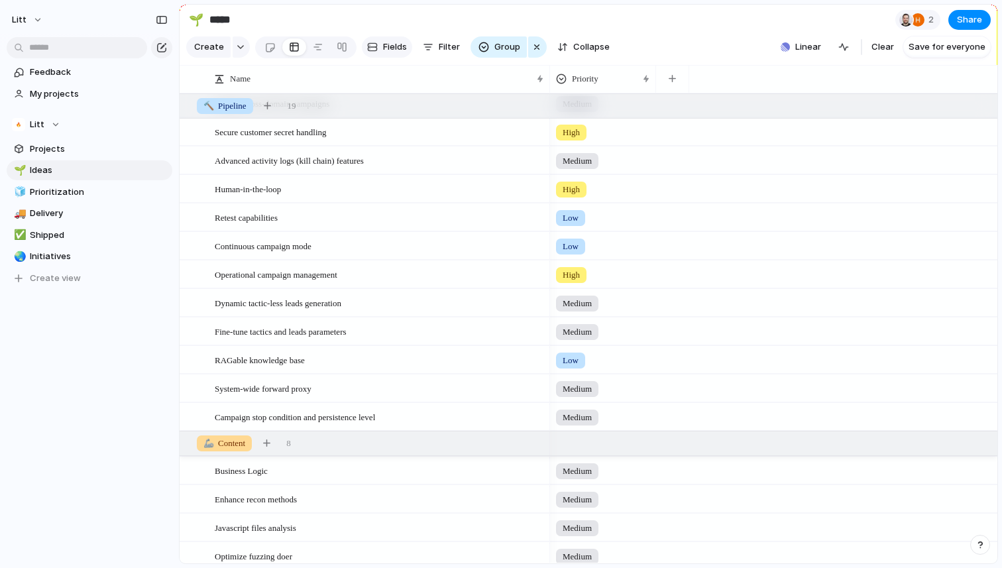
click at [384, 44] on span "Fields" at bounding box center [395, 46] width 24 height 13
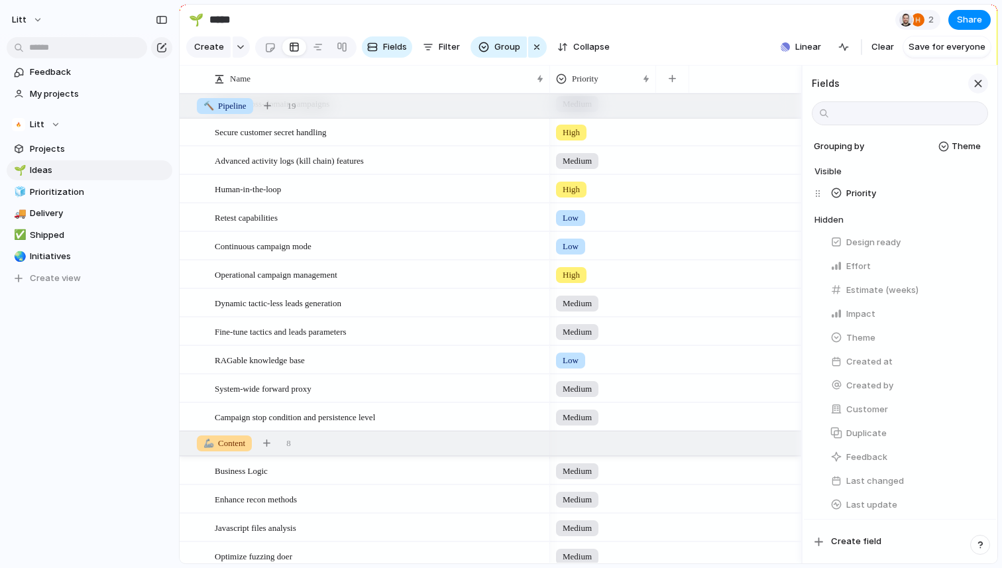
click at [981, 82] on div "button" at bounding box center [978, 83] width 15 height 15
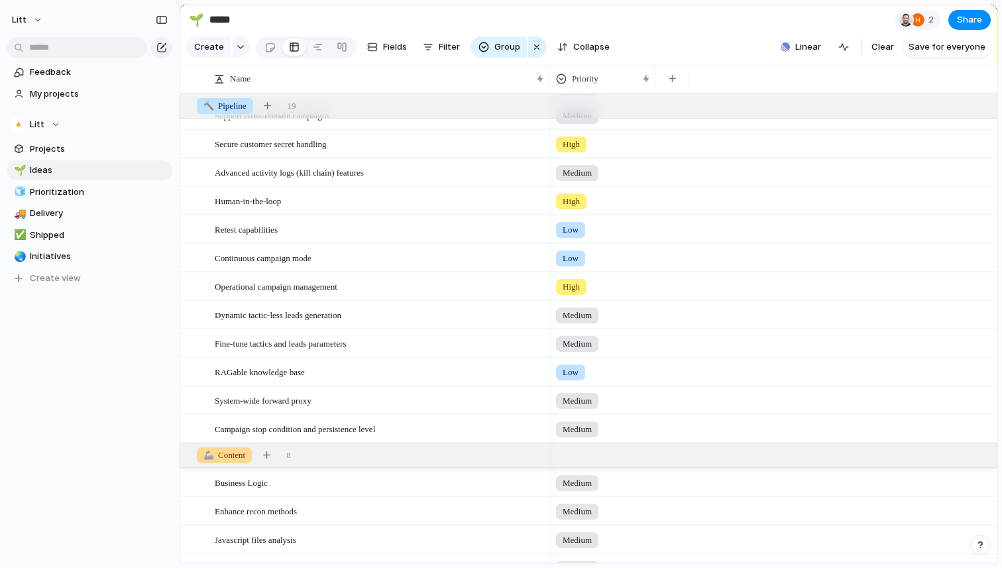
scroll to position [423, 0]
